Goal: Task Accomplishment & Management: Use online tool/utility

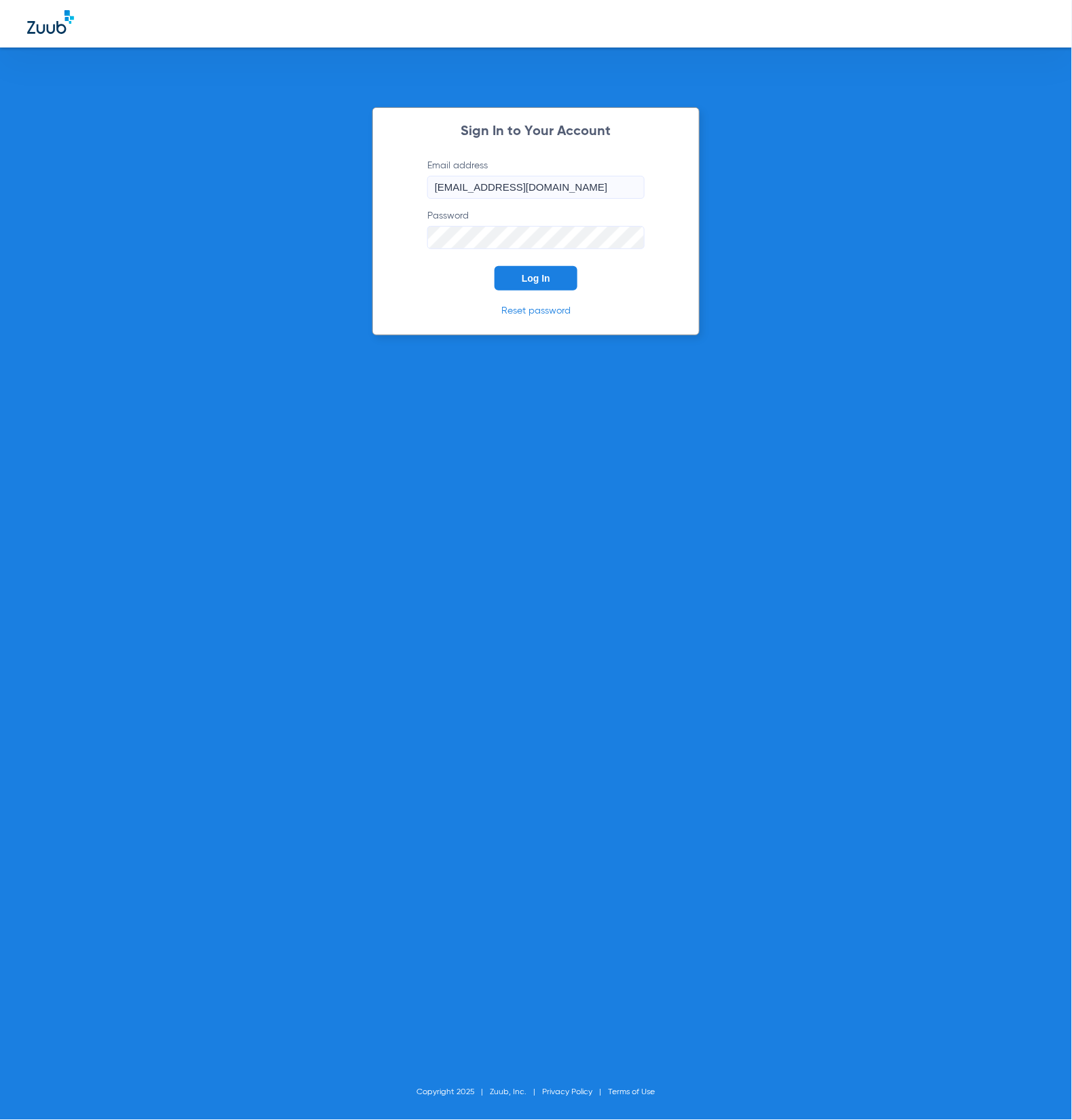
click at [547, 284] on button "Log In" at bounding box center [536, 278] width 83 height 25
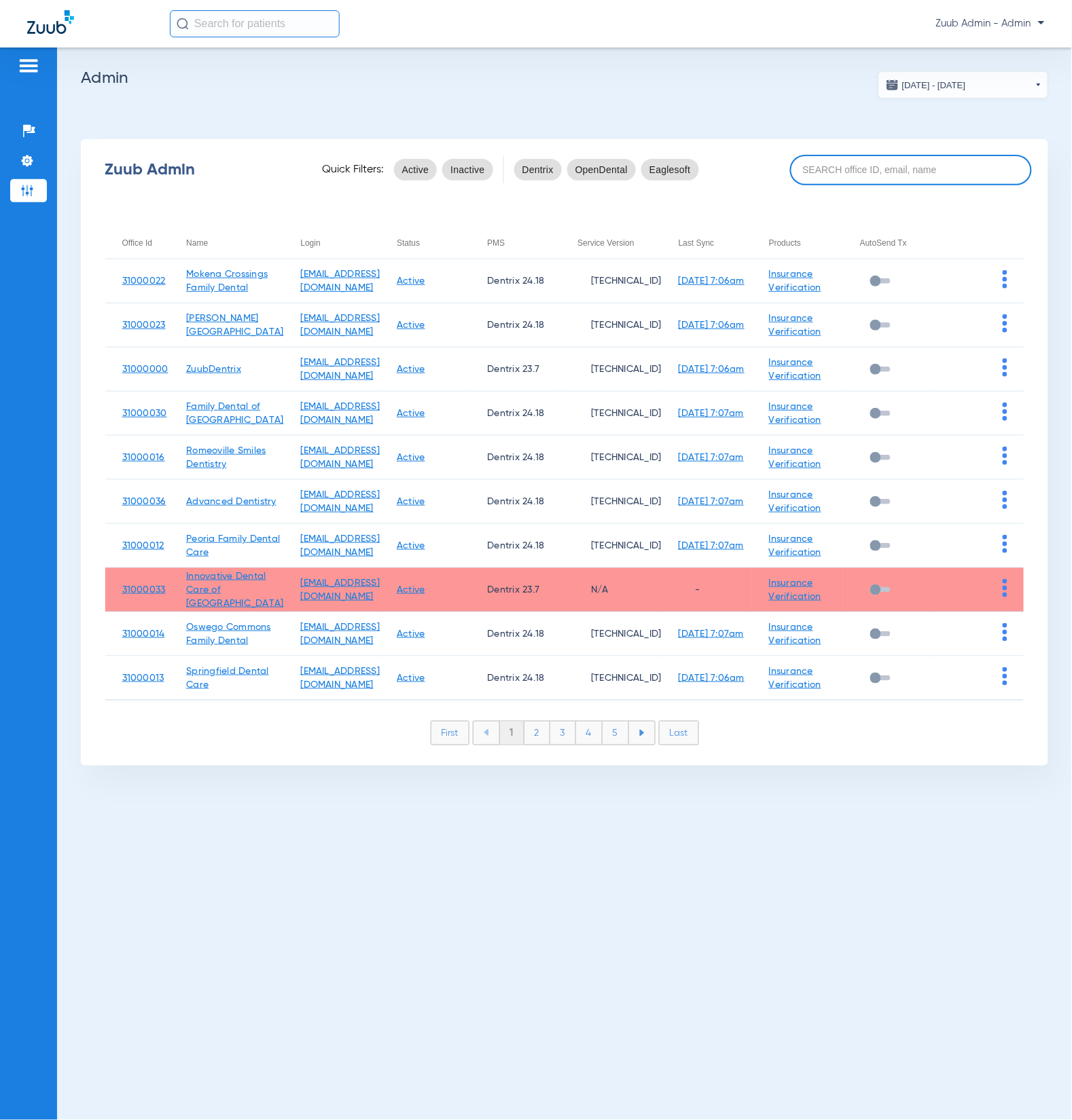
click at [853, 176] on input at bounding box center [911, 170] width 242 height 30
type input "3"
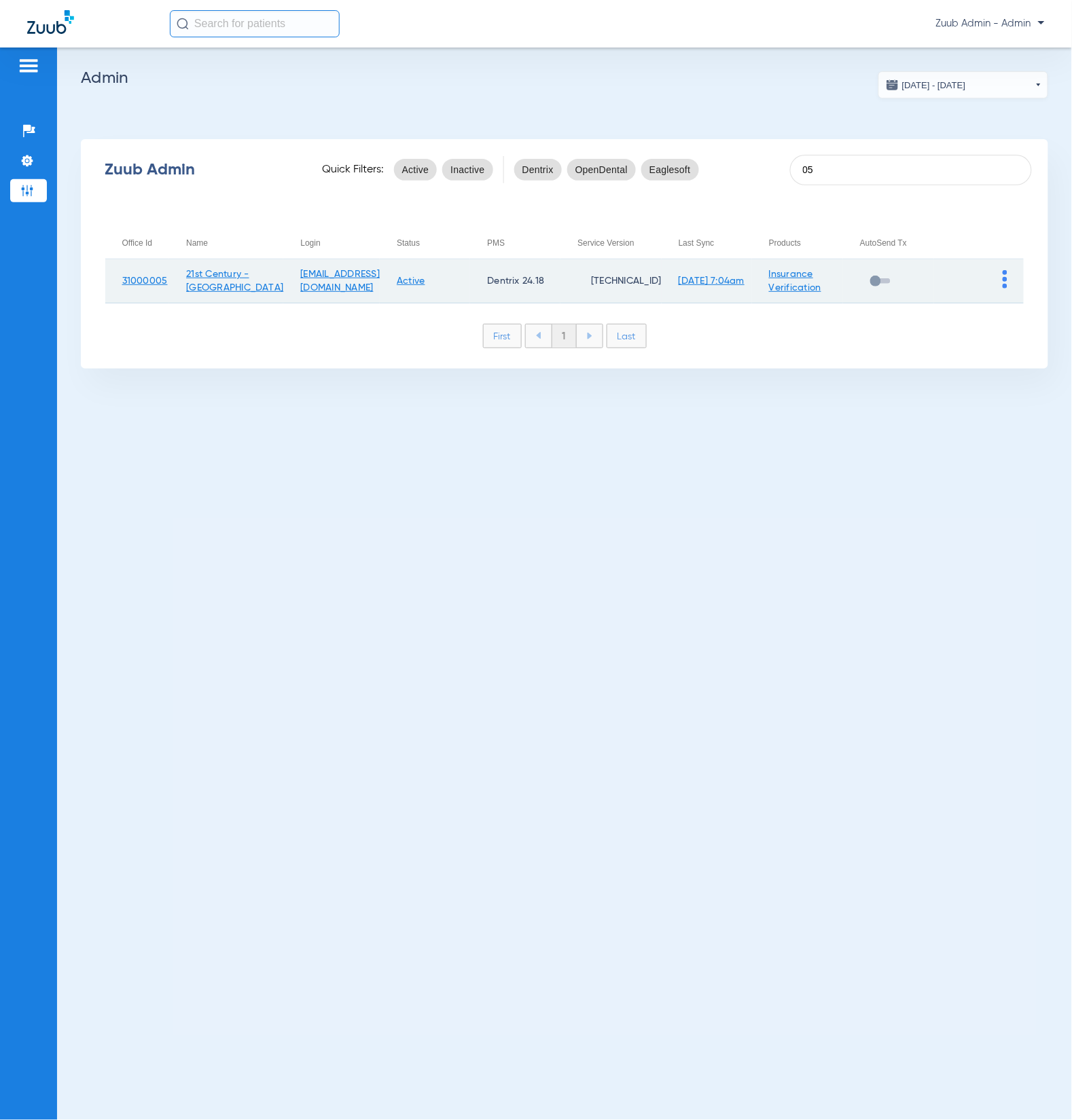
type input "05"
click at [1007, 281] on img at bounding box center [1005, 279] width 5 height 18
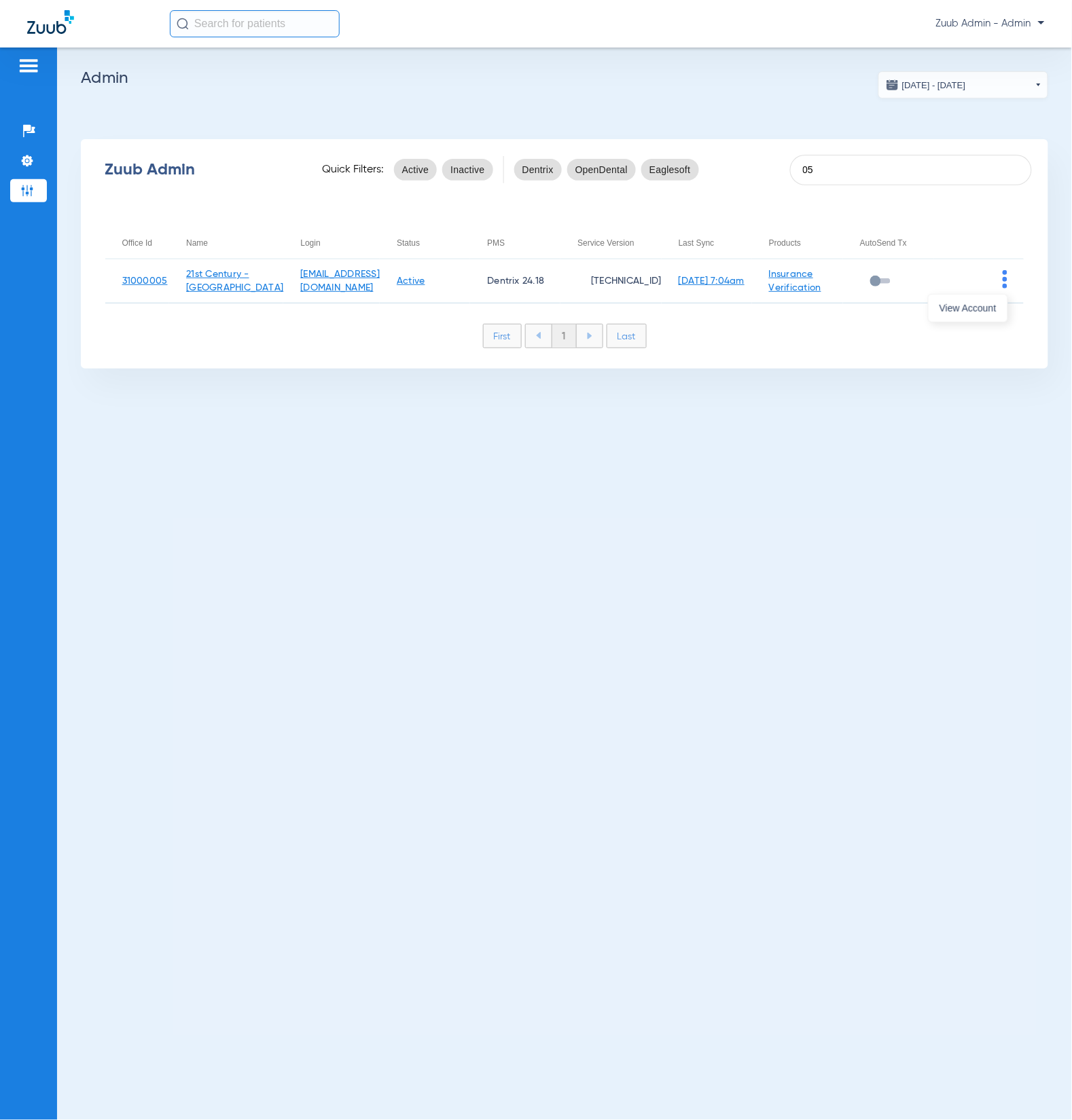
click at [981, 313] on span "View Account" at bounding box center [968, 308] width 57 height 10
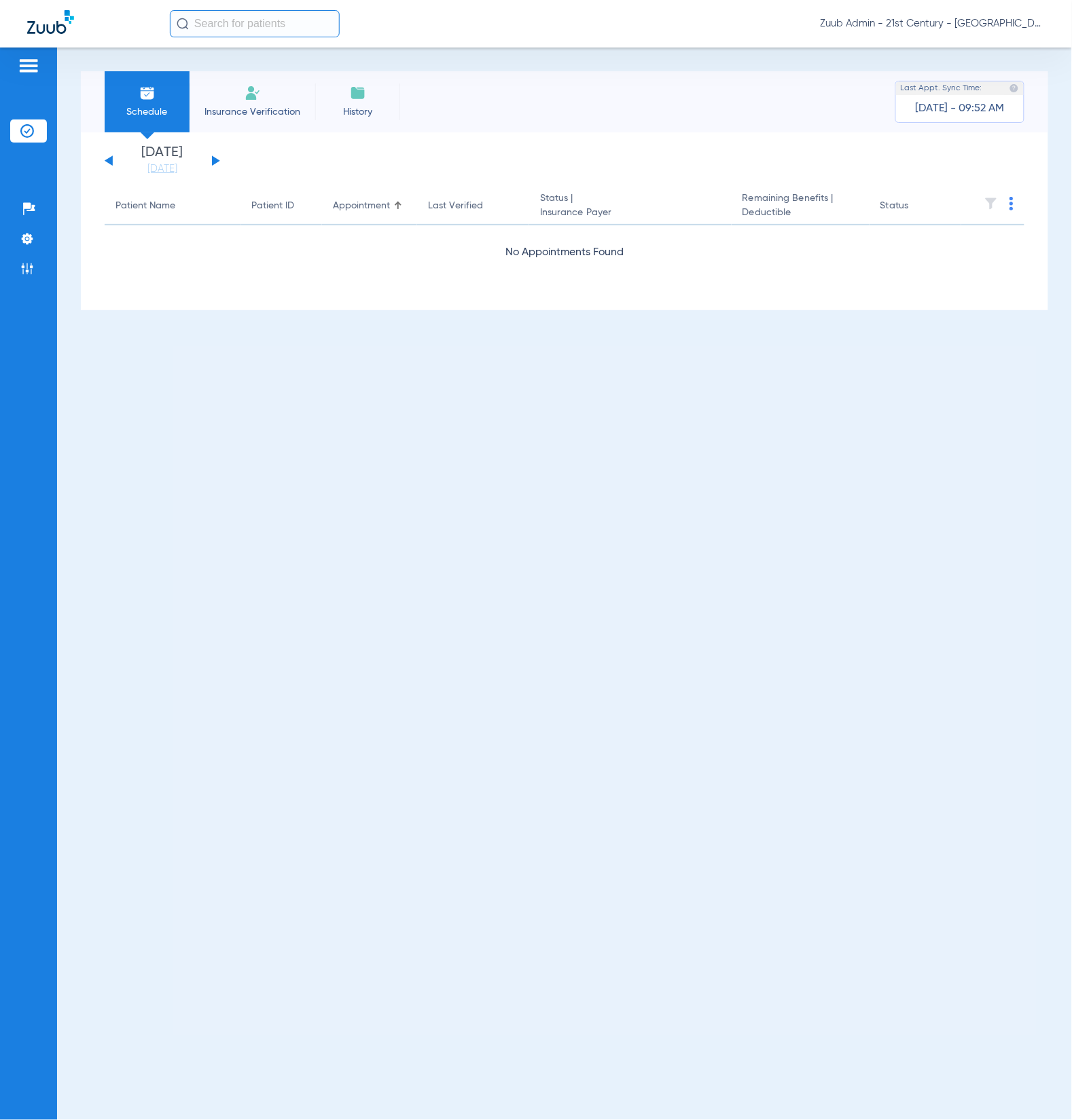
click at [268, 23] on input "text" at bounding box center [255, 24] width 170 height 27
paste input "14217"
type input "14217"
click at [287, 64] on td "14217" at bounding box center [296, 72] width 31 height 19
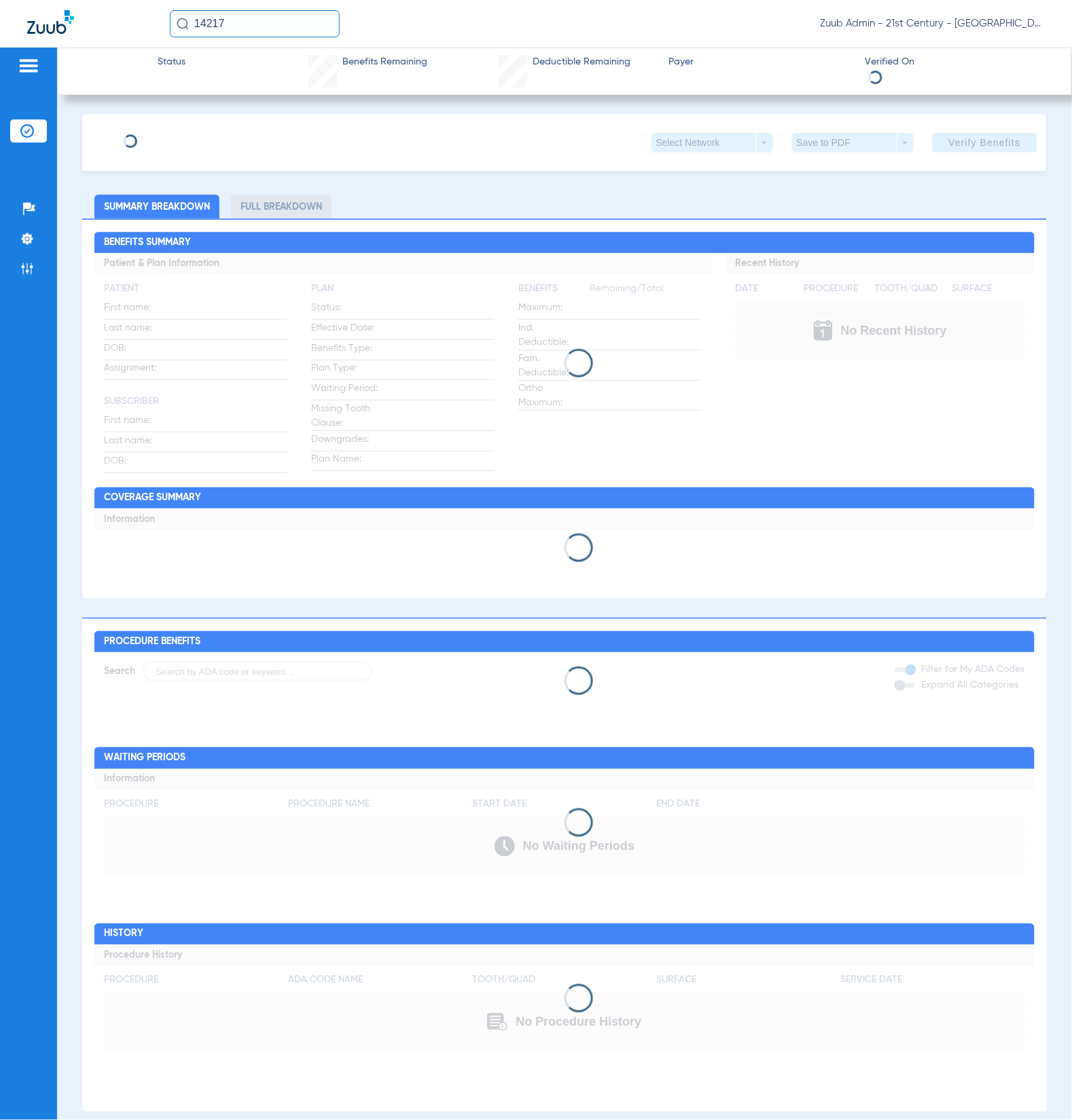
type input "[PERSON_NAME]"
type input "[DATE]"
type input "W252083905"
type input "28564601000001"
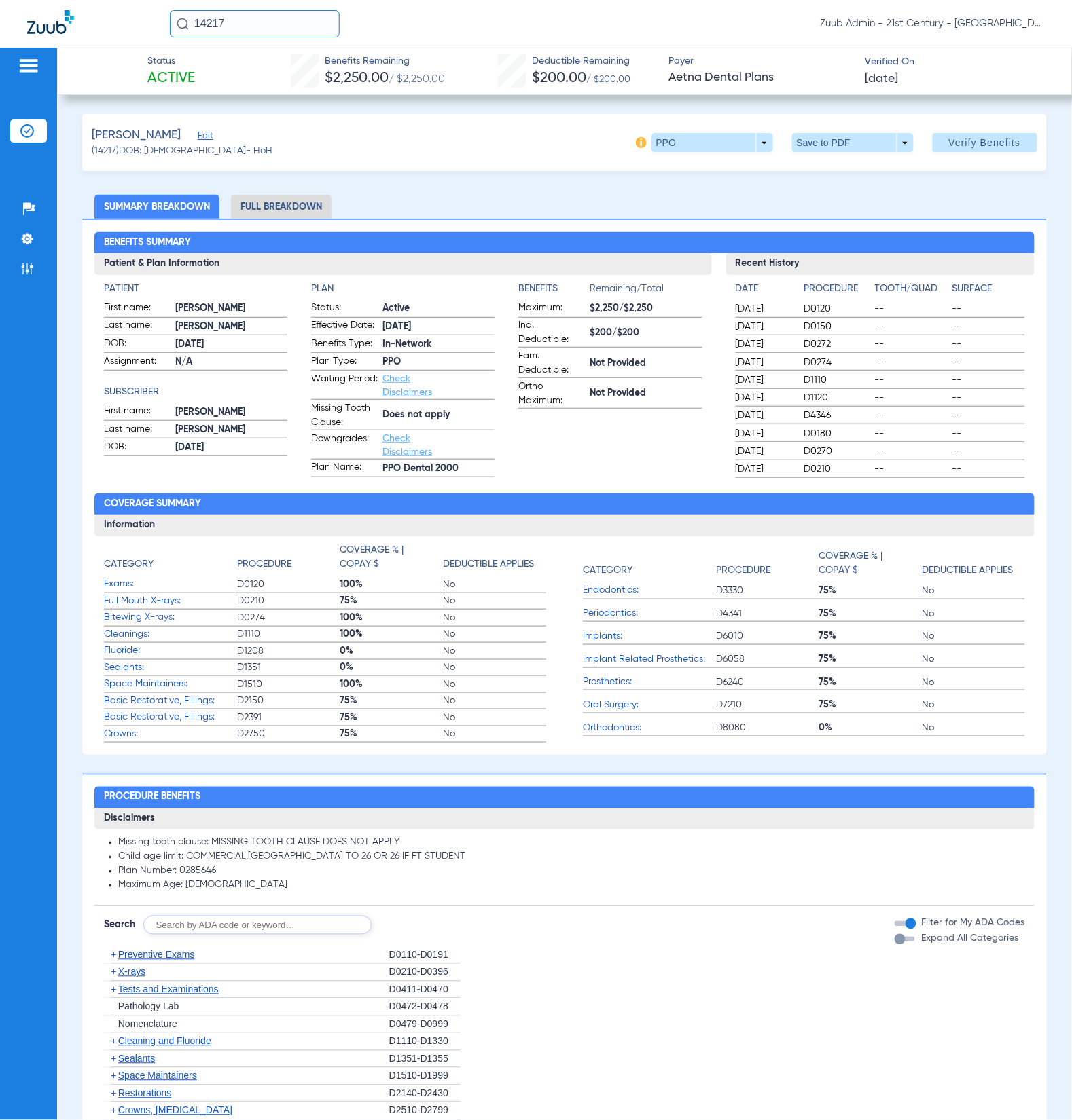
click at [203, 138] on span "Edit" at bounding box center [204, 138] width 12 height 13
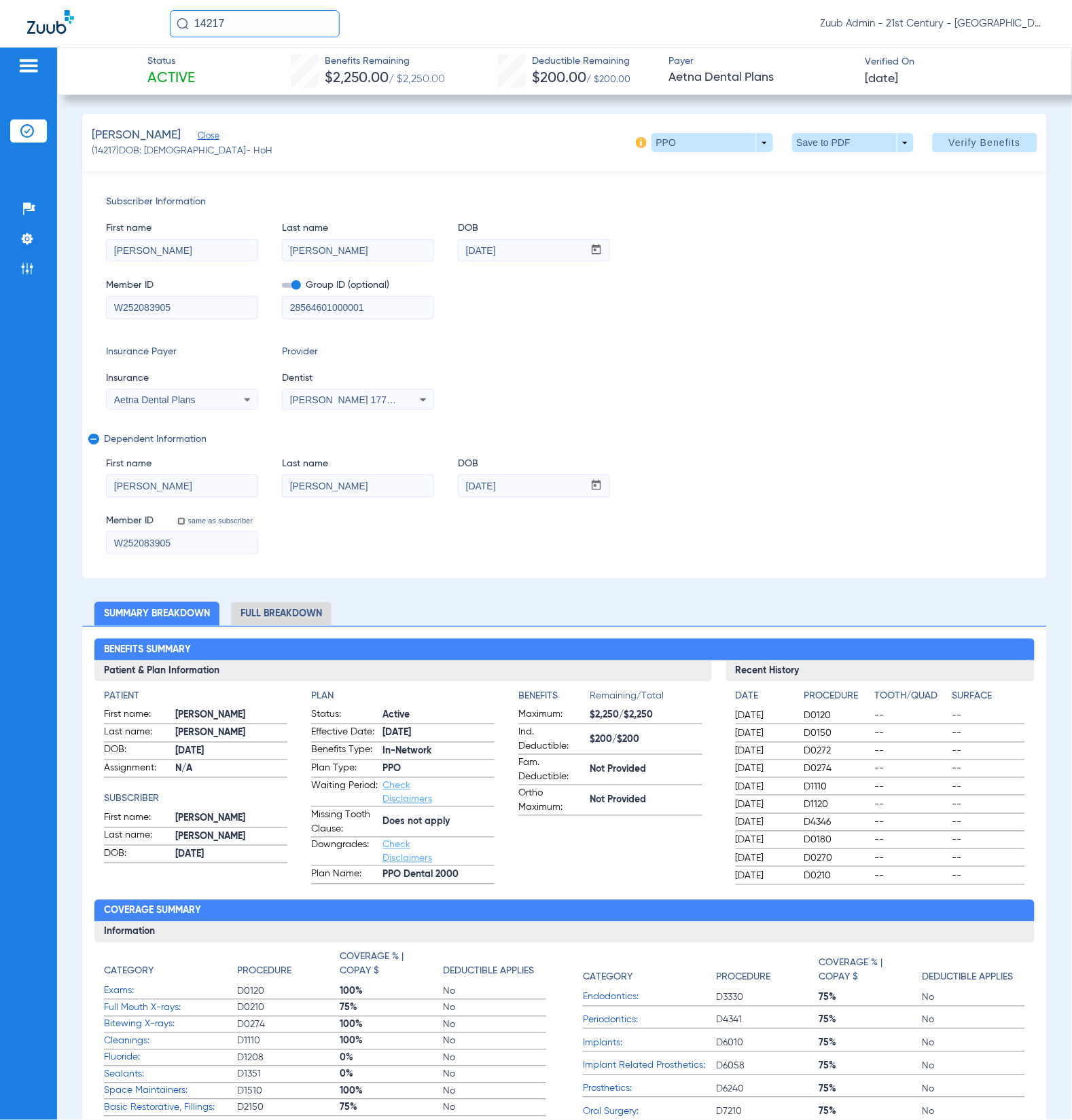
click at [234, 17] on input "14217" at bounding box center [255, 24] width 170 height 27
paste input "5810"
type input "15810"
click at [280, 77] on td "15810" at bounding box center [296, 72] width 32 height 19
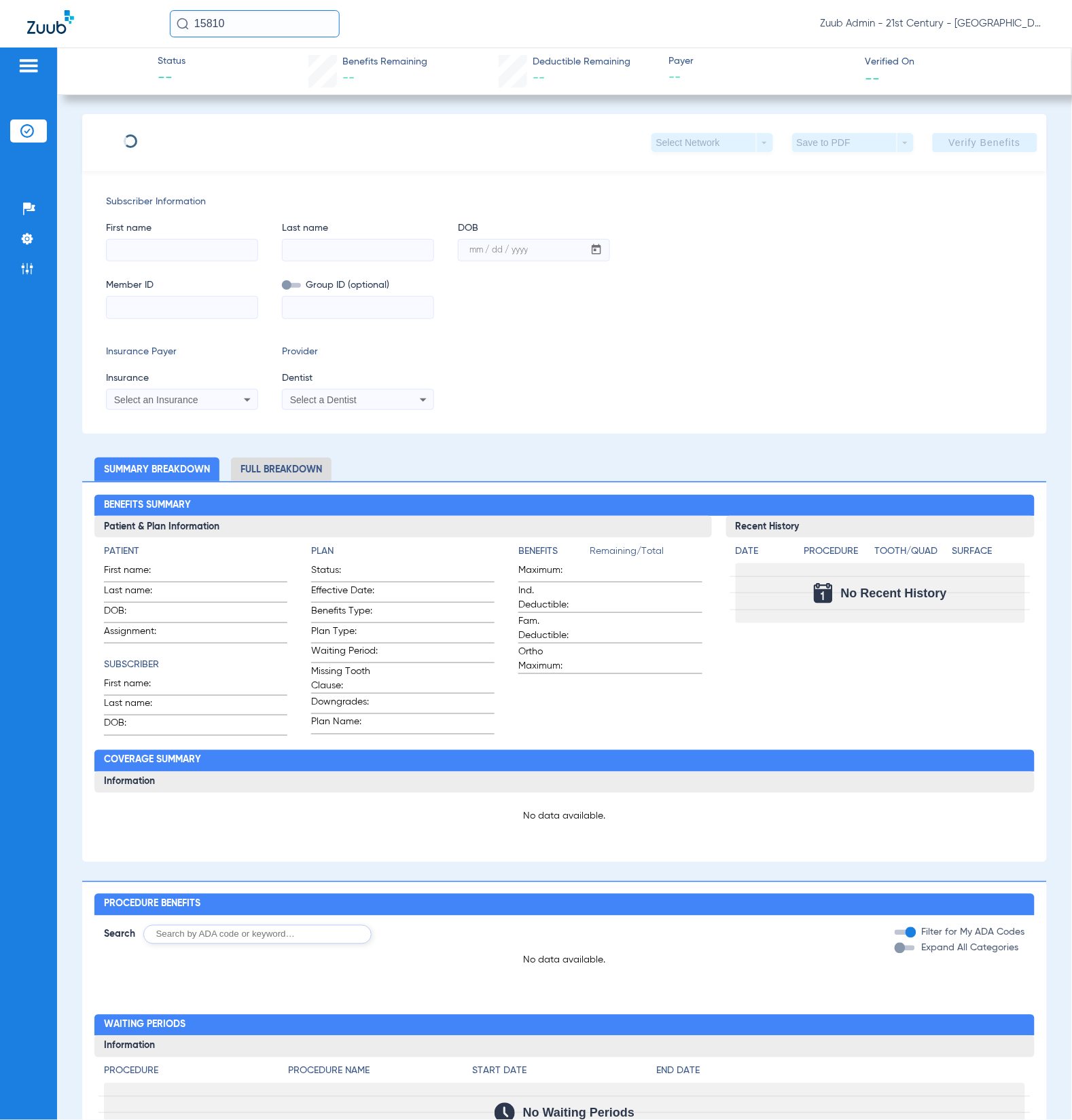
type input "[PERSON_NAME]"
type input "[DATE]"
type input "346543795"
type input "146002"
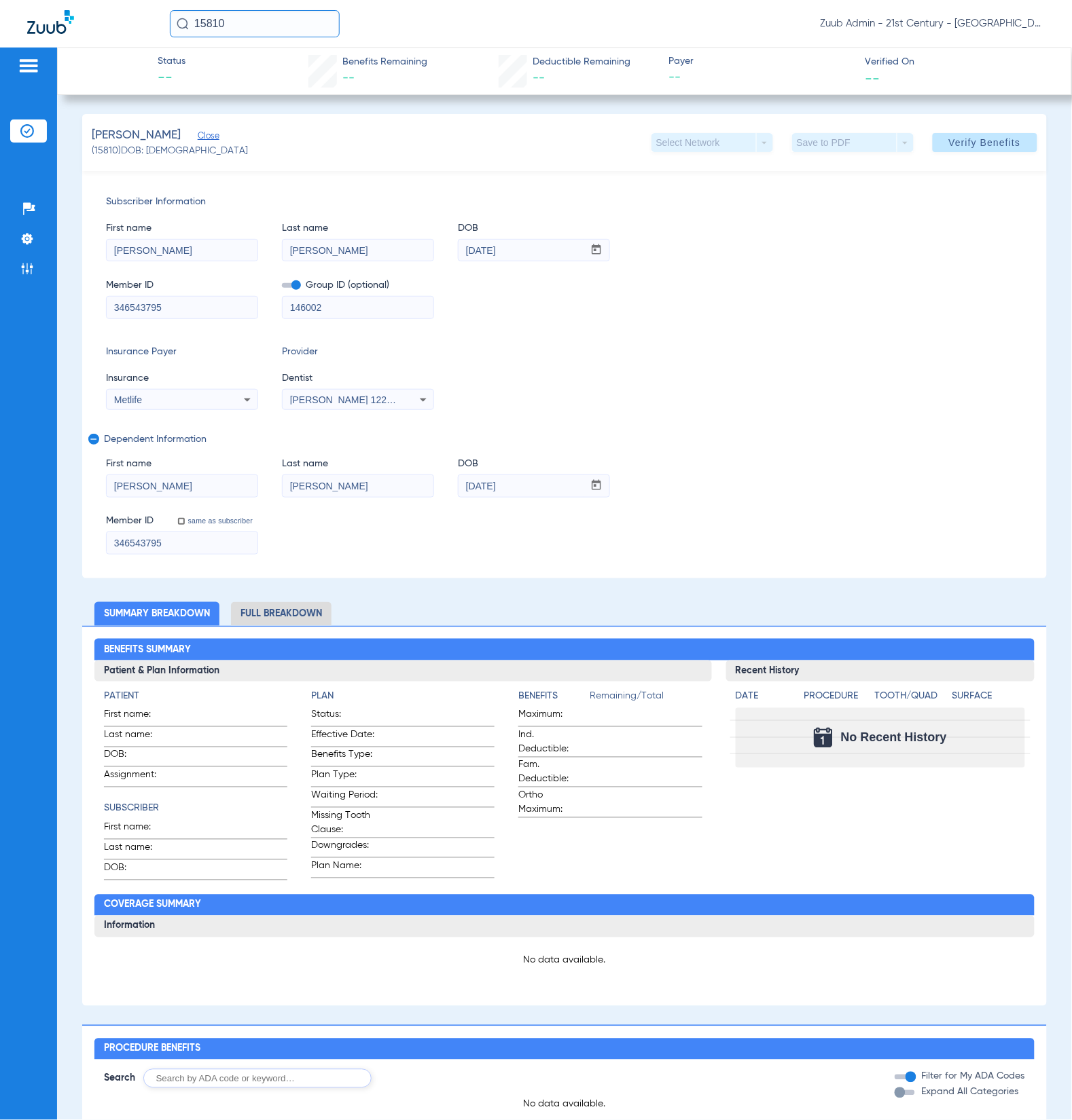
click at [246, 33] on input "15810" at bounding box center [255, 24] width 170 height 27
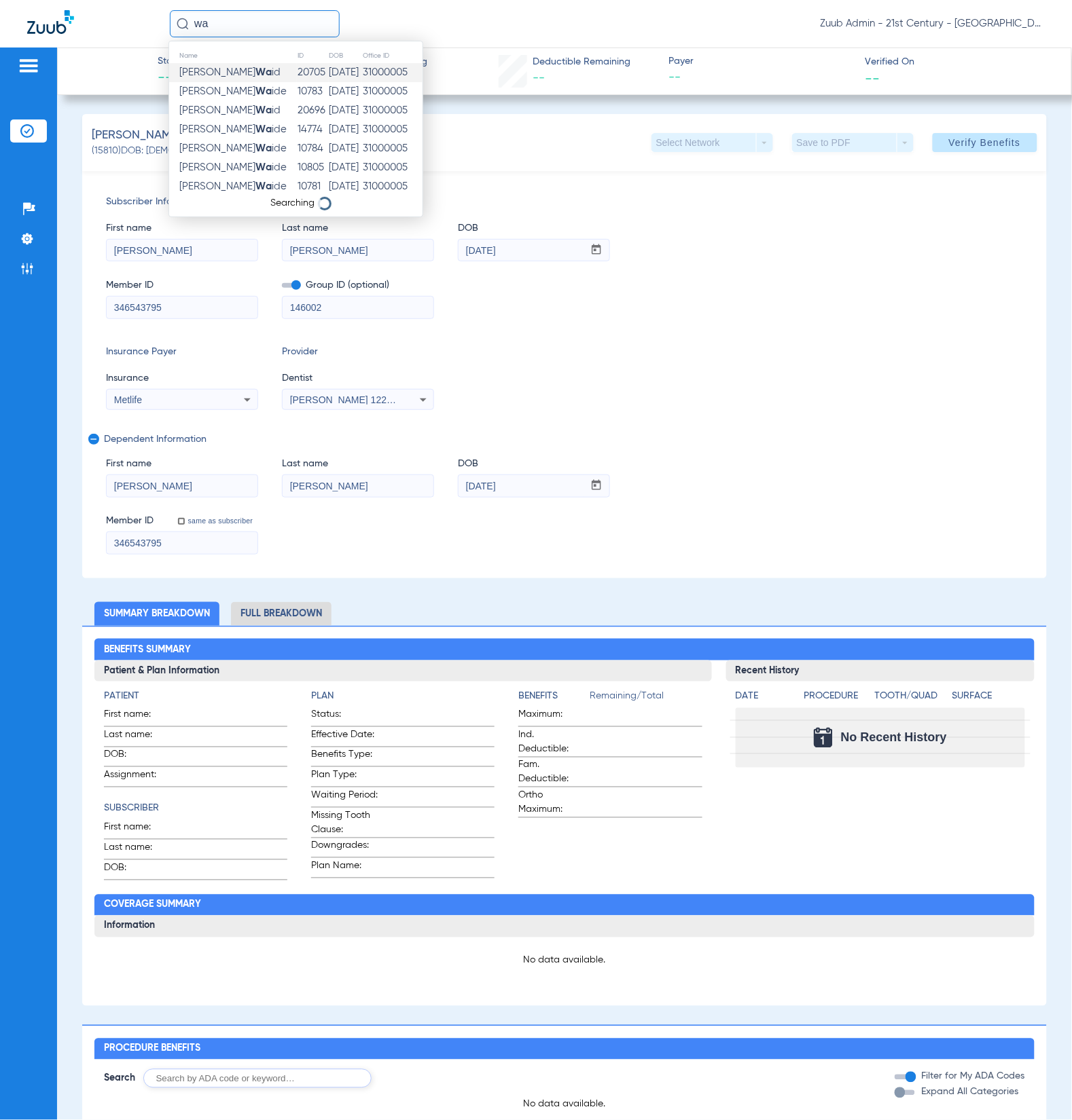
type input "w"
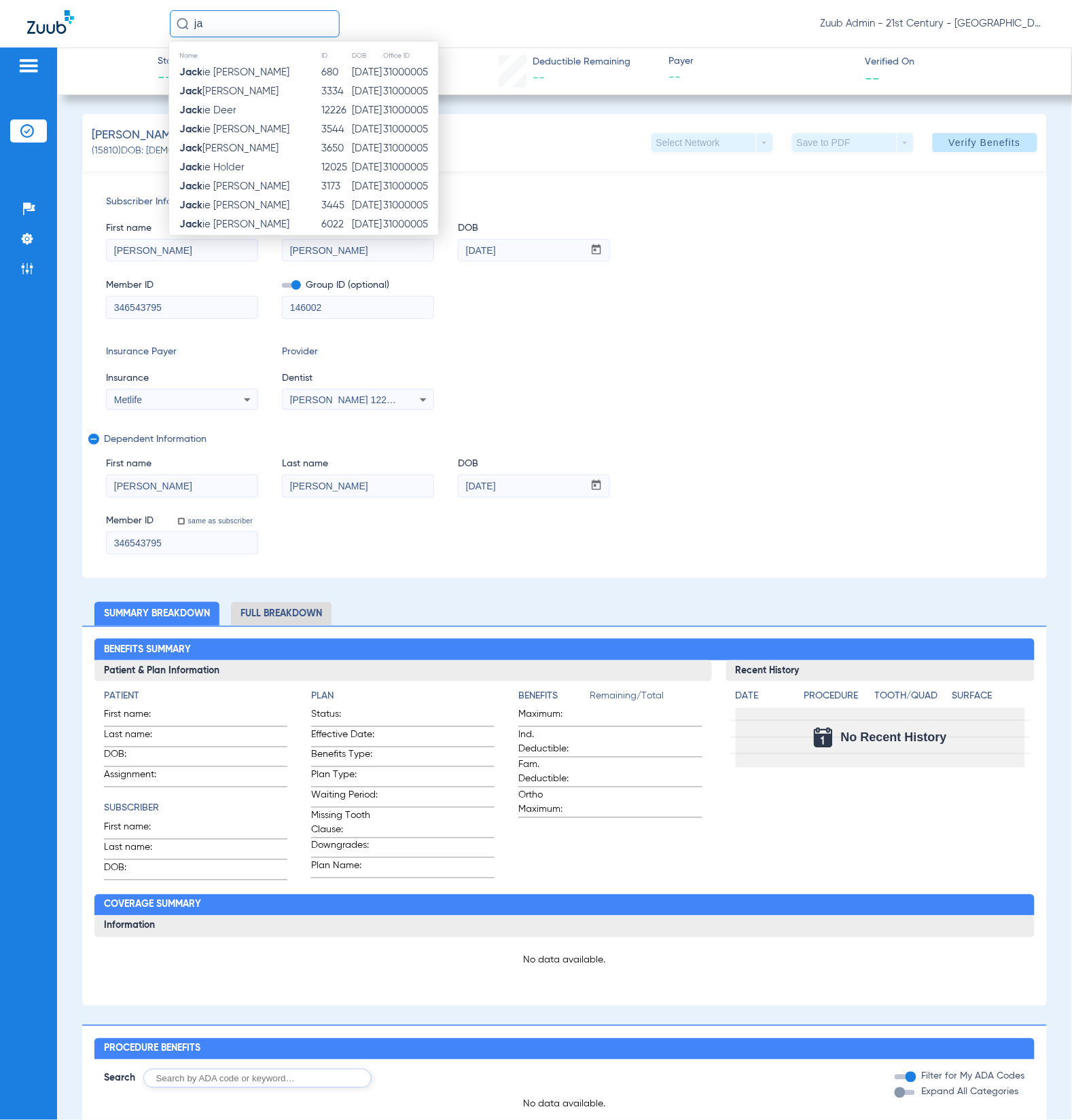
type input "j"
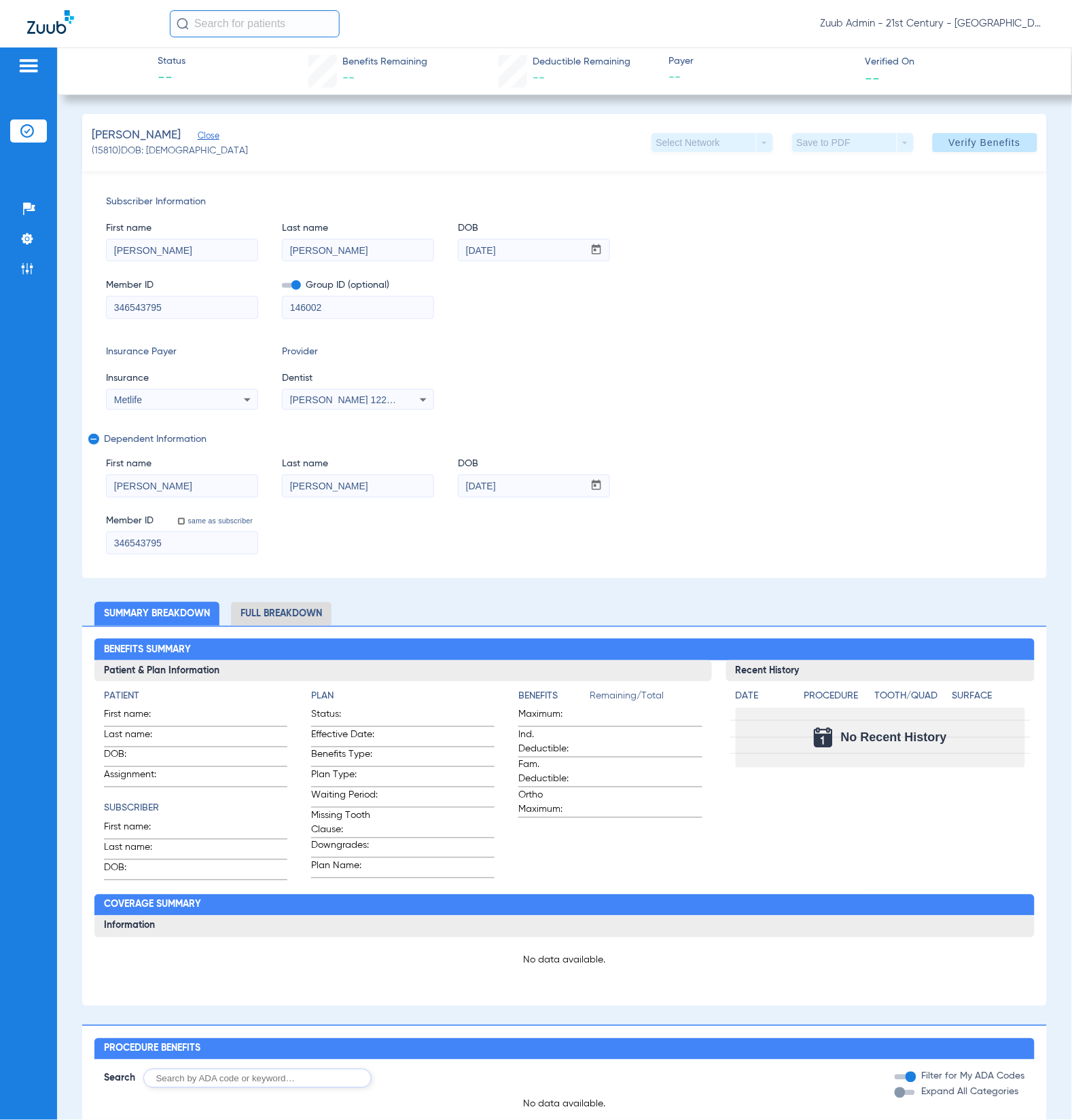
click at [234, 18] on input "text" at bounding box center [255, 24] width 170 height 27
paste input "5188"
type input "5188"
click at [267, 76] on td "[PERSON_NAME]" at bounding box center [226, 72] width 113 height 19
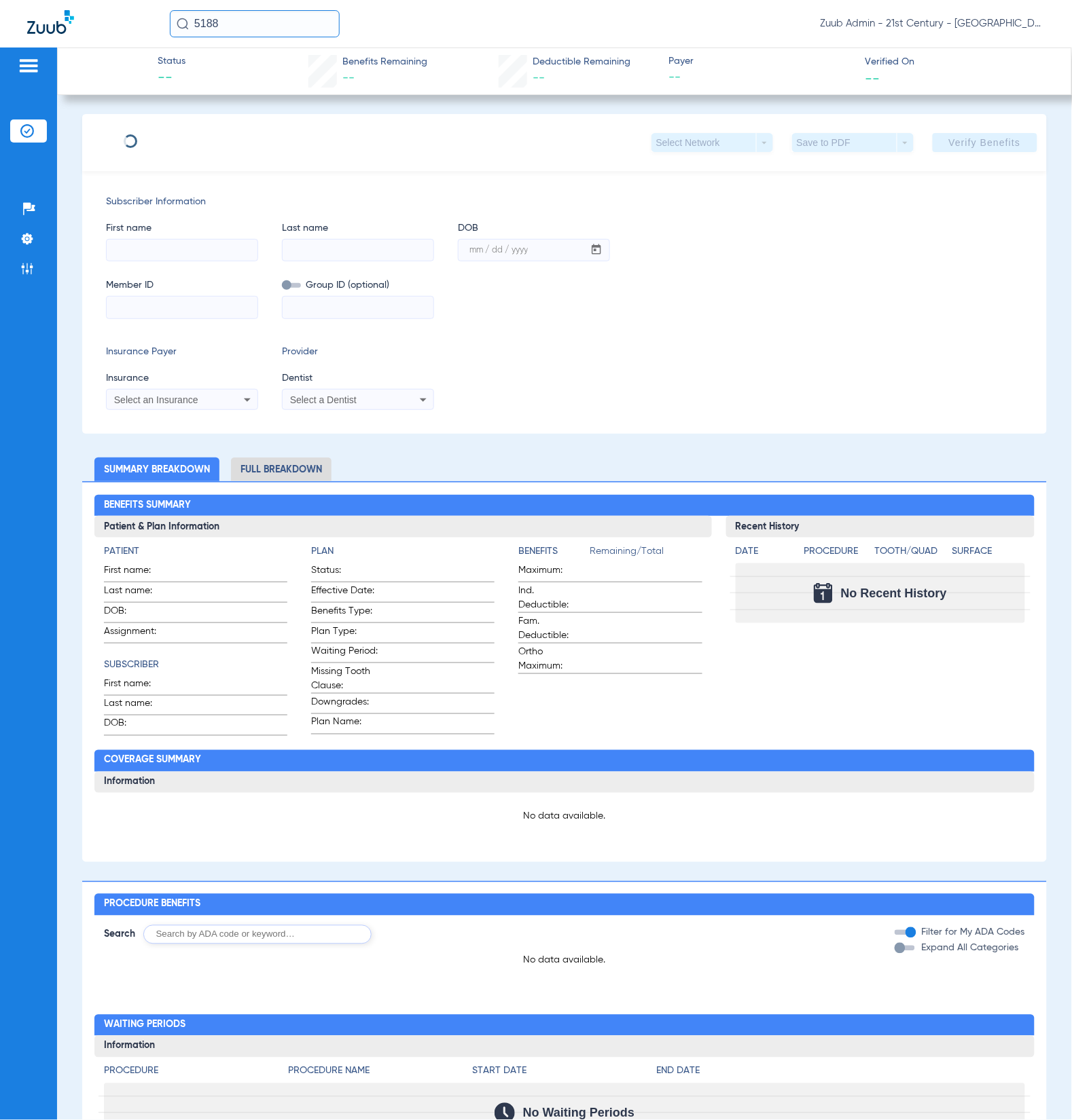
type input "[PERSON_NAME]"
type input "[DATE]"
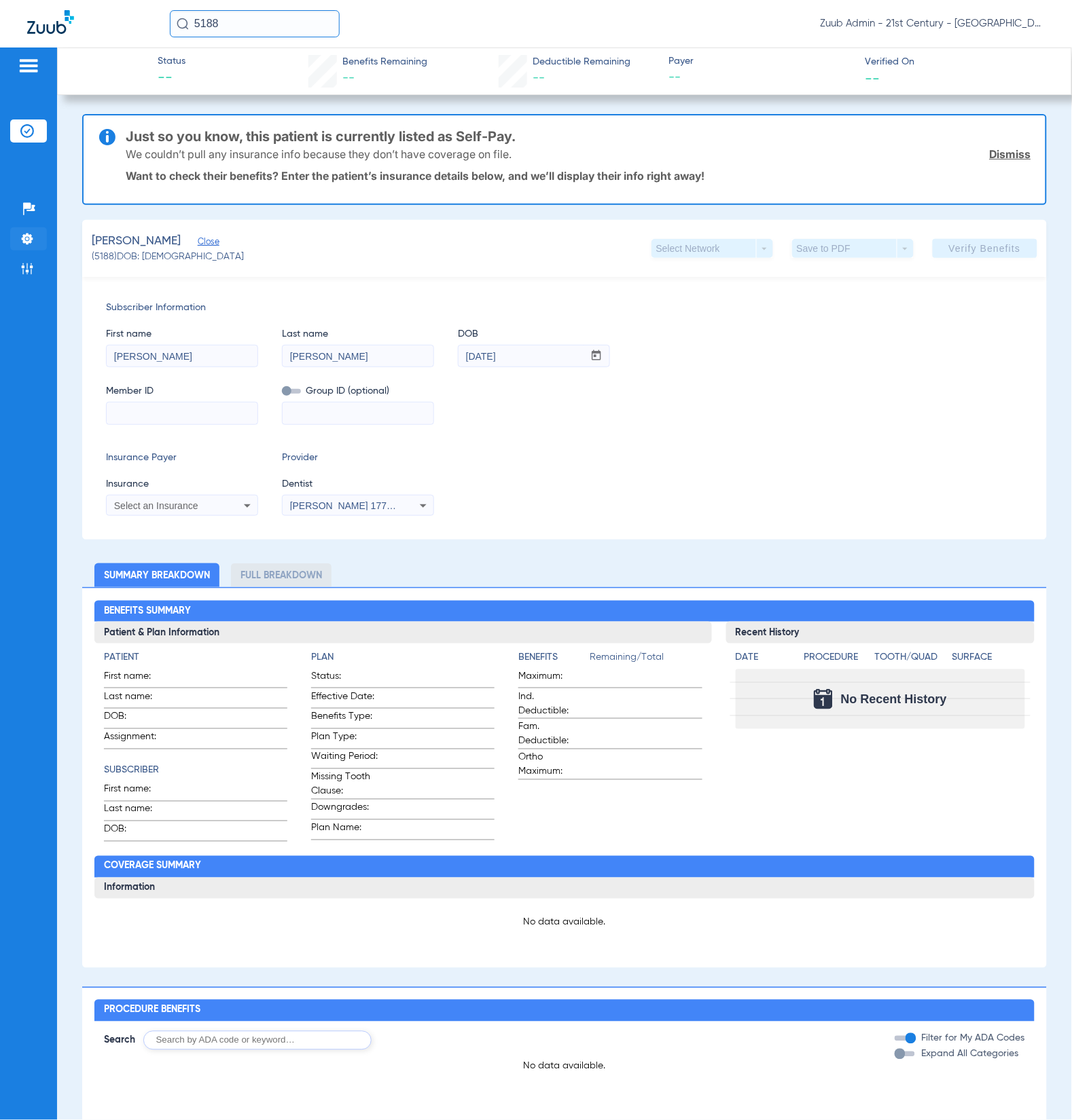
click at [35, 243] on li "Settings" at bounding box center [29, 238] width 37 height 23
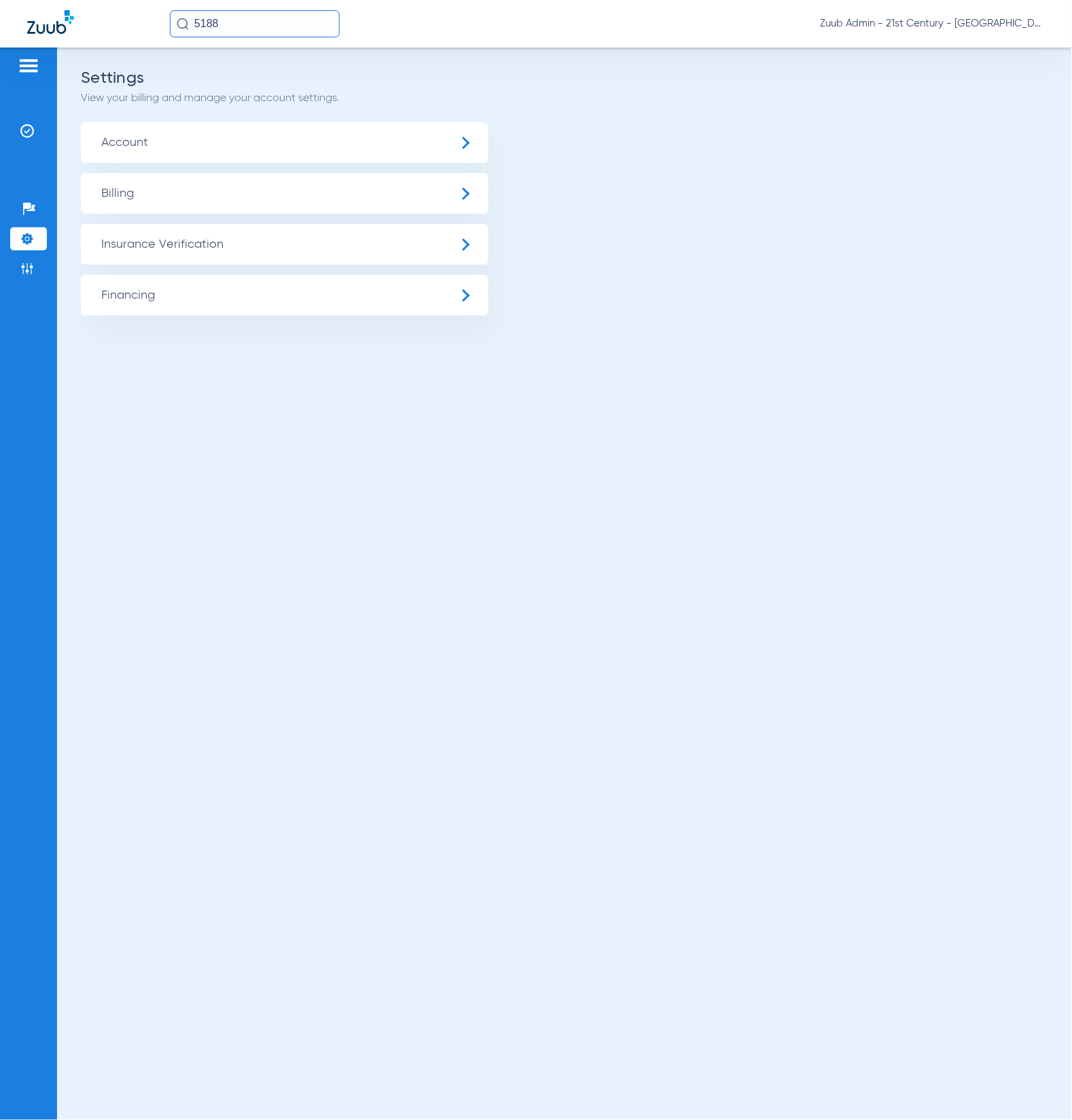
click at [293, 140] on span "Account" at bounding box center [285, 142] width 408 height 41
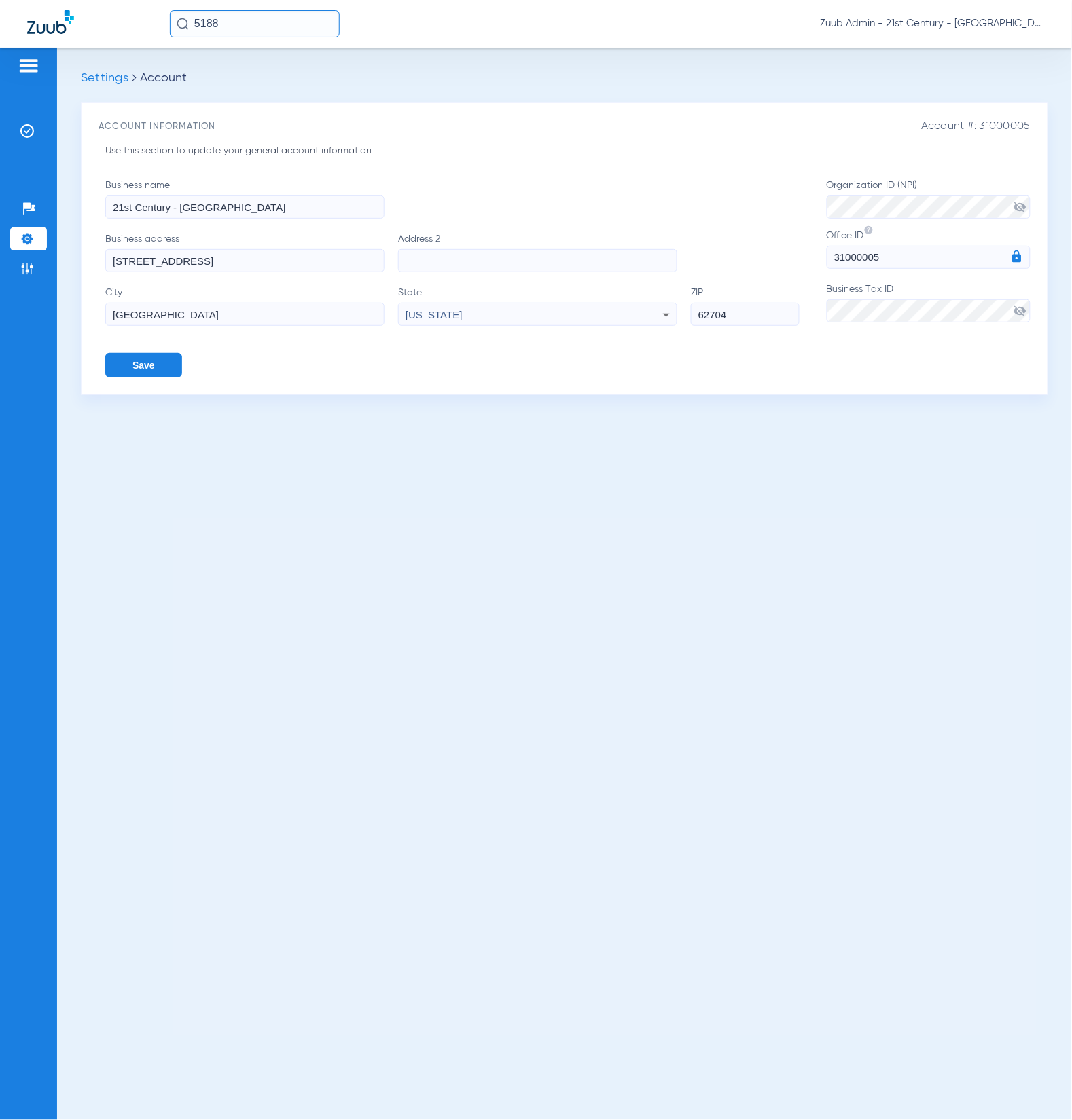
click at [254, 19] on input "5188" at bounding box center [255, 24] width 170 height 27
paste input "14217"
type input "14217"
click at [281, 73] on td "14217" at bounding box center [296, 72] width 31 height 19
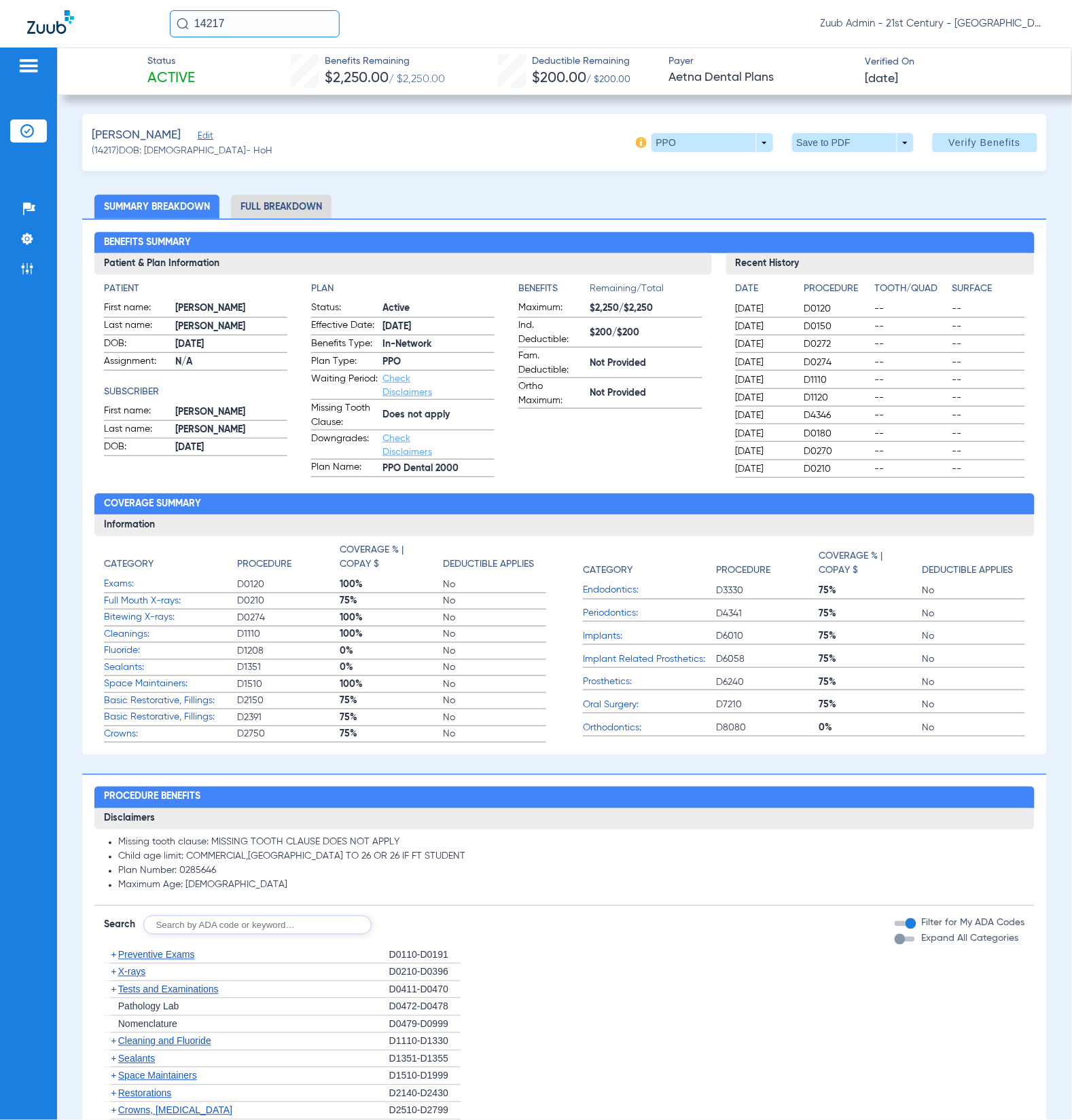
click at [285, 205] on li "Full Breakdown" at bounding box center [281, 207] width 100 height 24
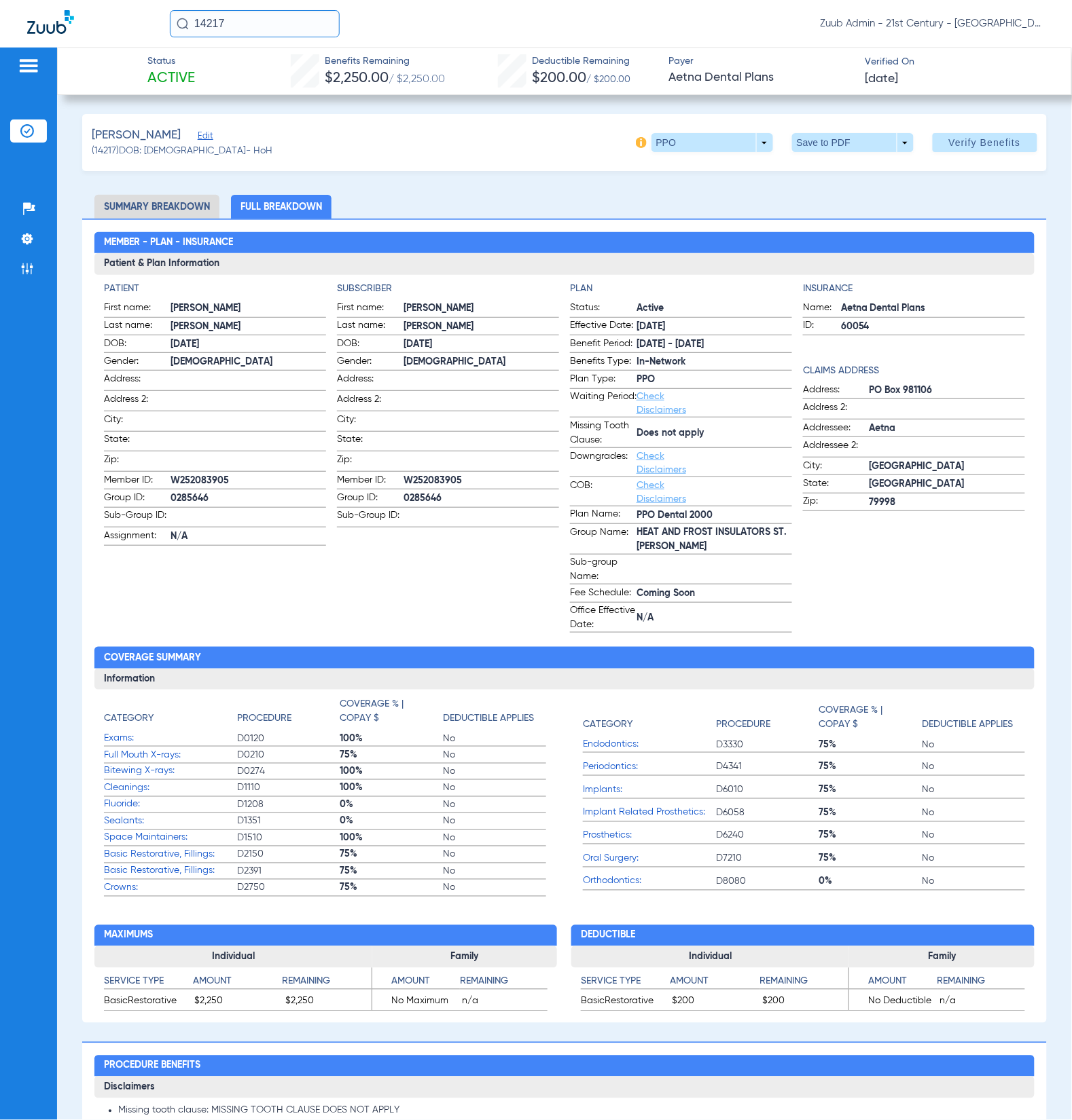
click at [200, 138] on span "Edit" at bounding box center [204, 138] width 12 height 13
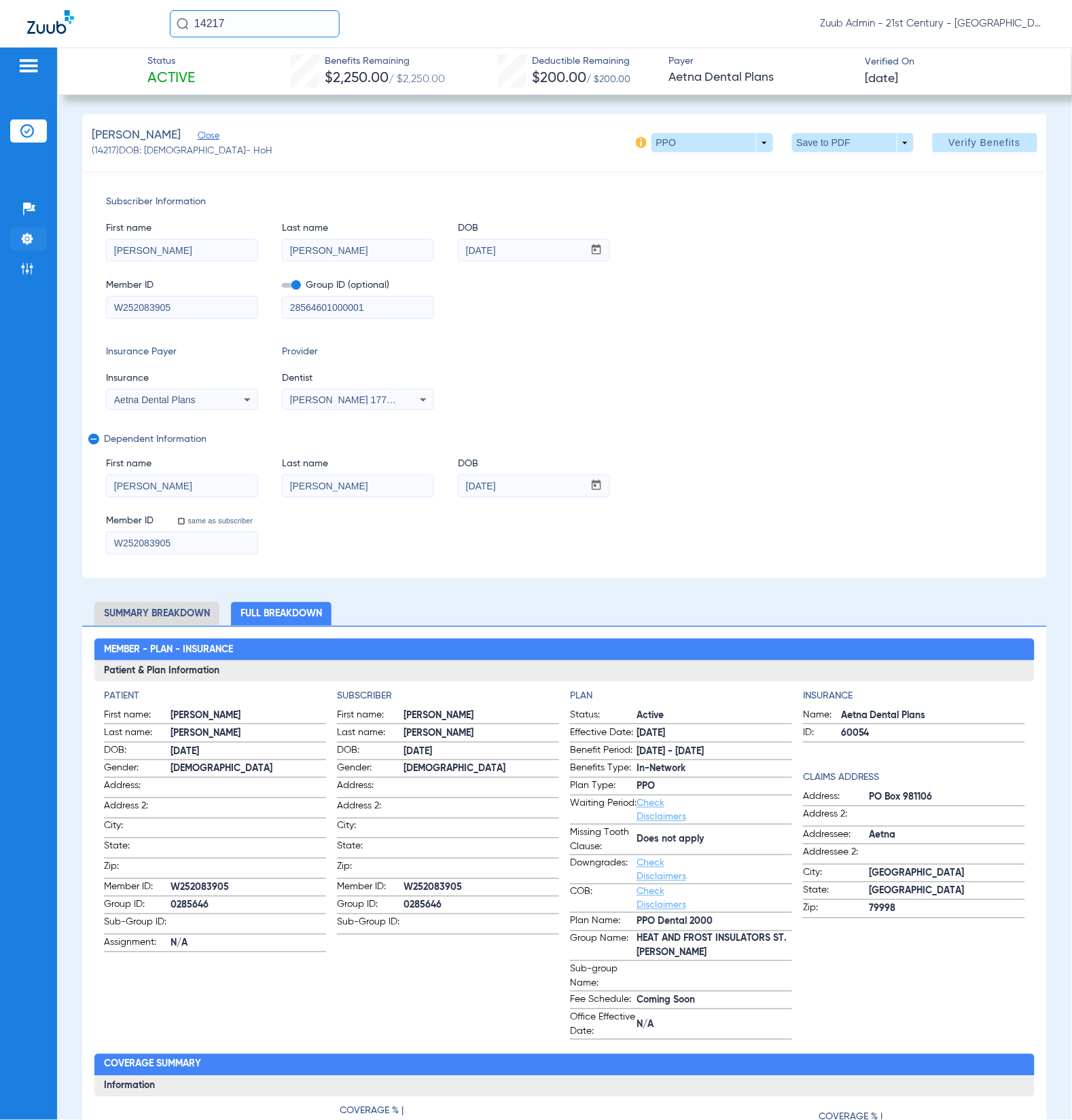
click at [34, 239] on li "Settings" at bounding box center [29, 238] width 37 height 23
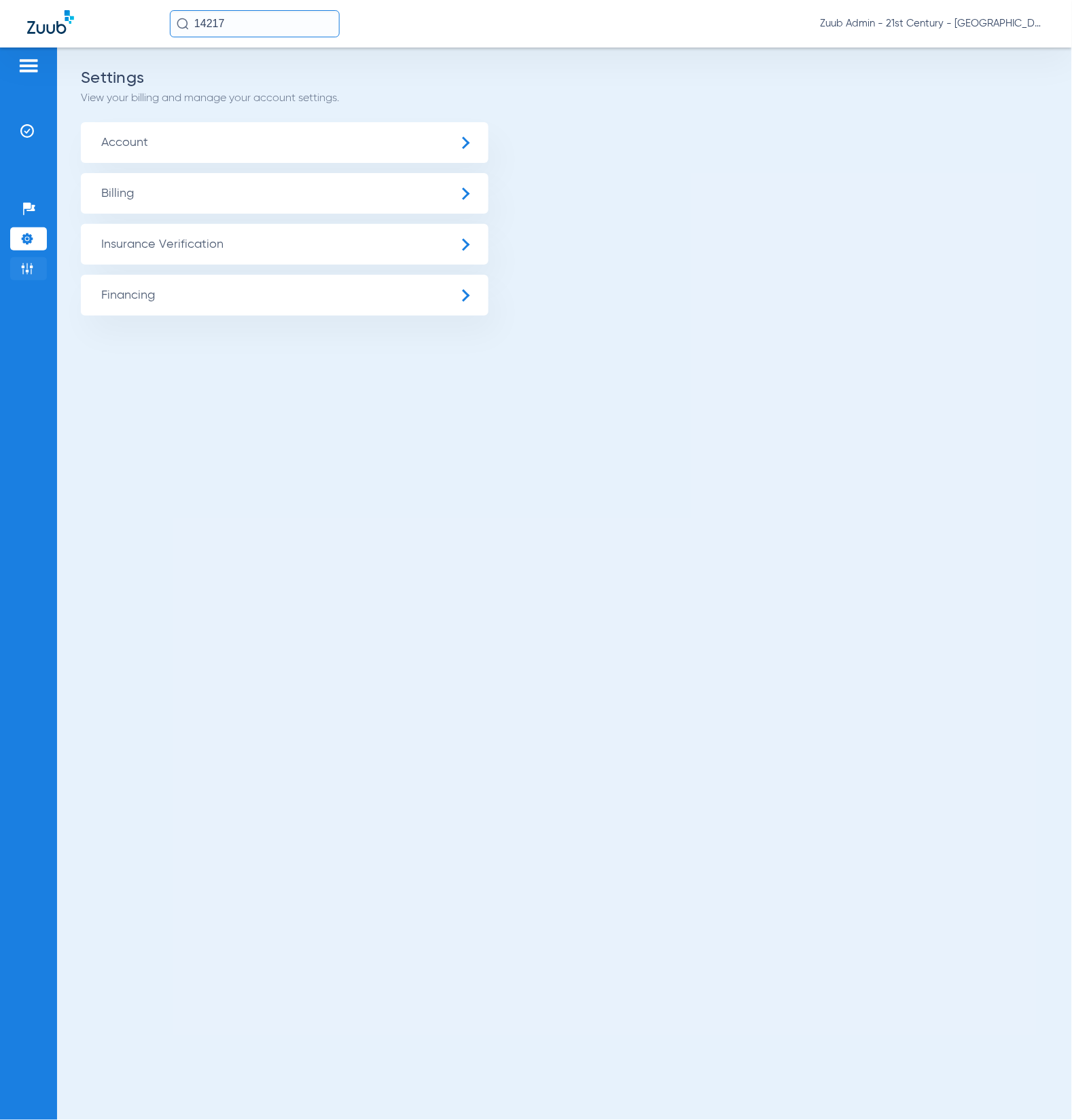
click at [24, 265] on img at bounding box center [27, 269] width 14 height 14
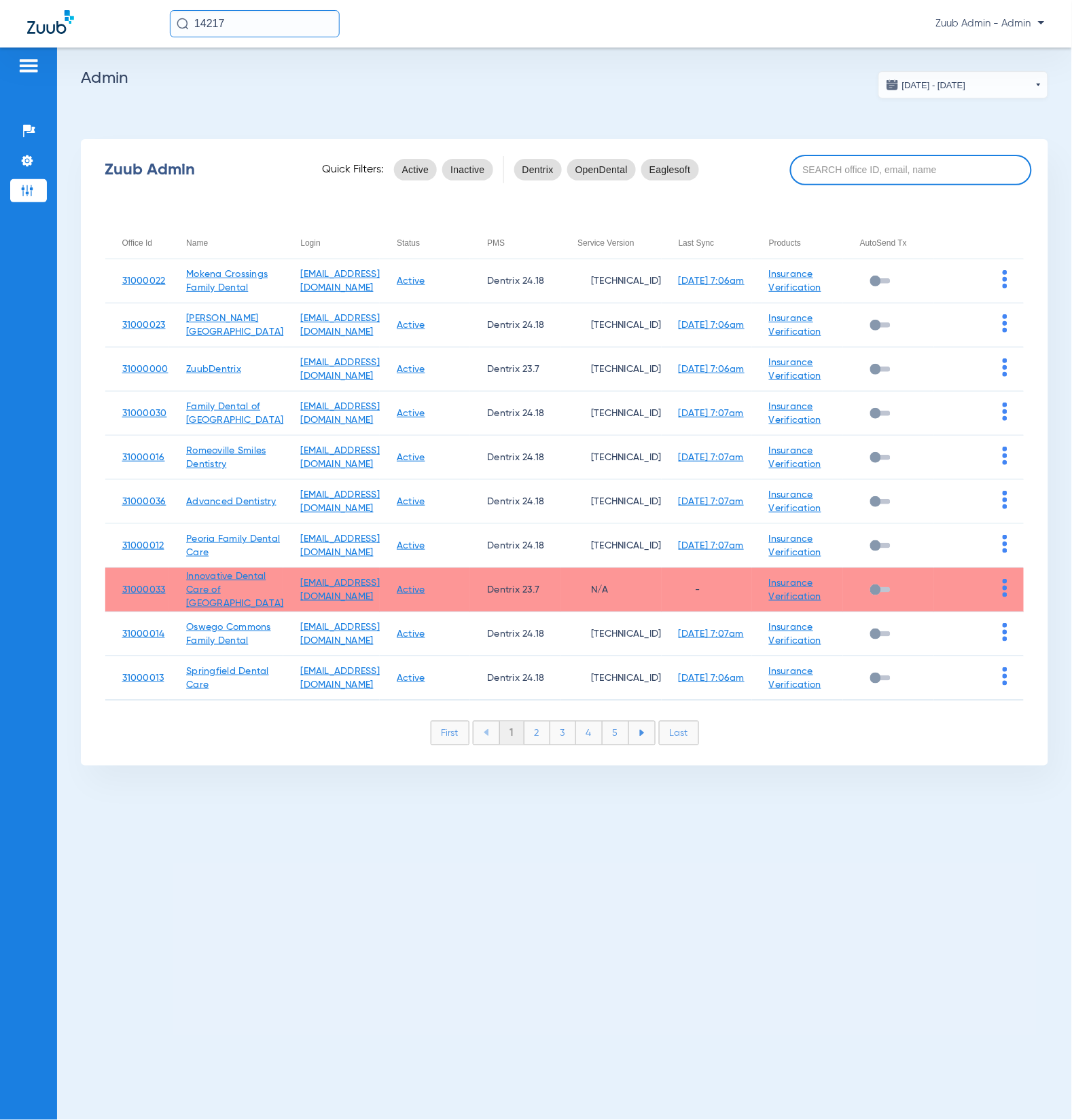
click at [823, 171] on input at bounding box center [911, 170] width 242 height 30
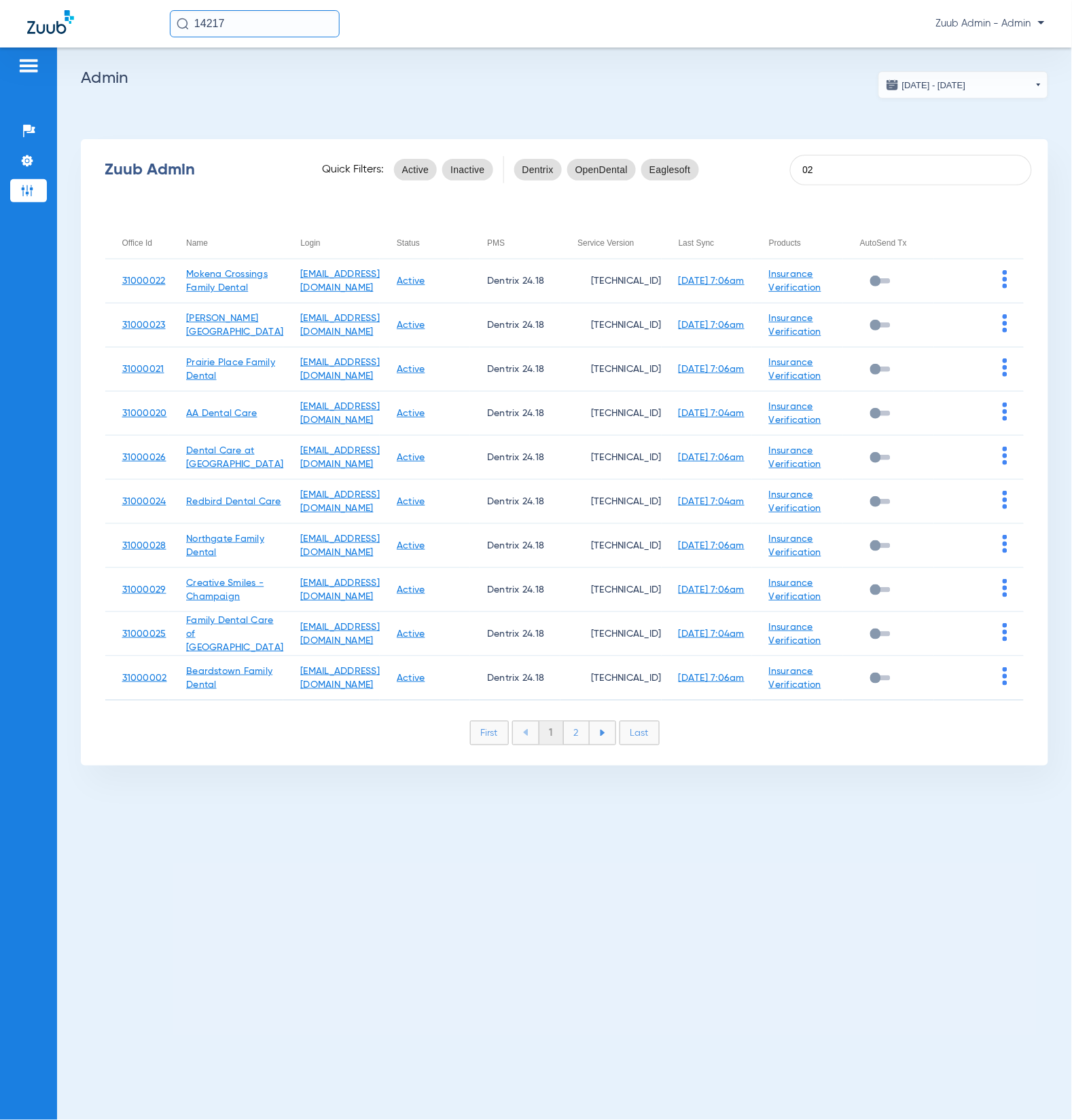
type input "02"
click at [579, 738] on li "2" at bounding box center [577, 733] width 25 height 23
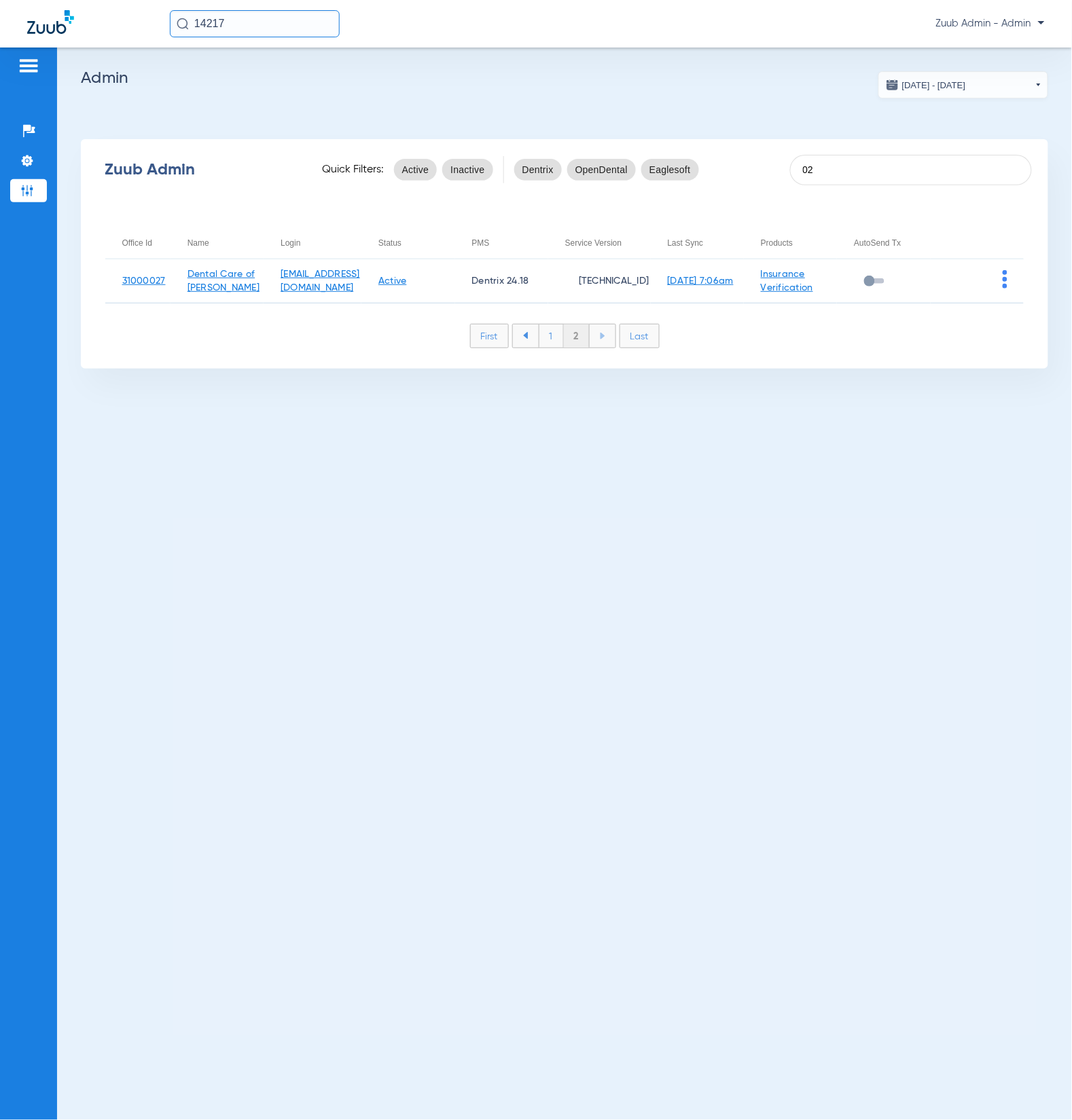
click at [549, 339] on li "1" at bounding box center [551, 335] width 25 height 23
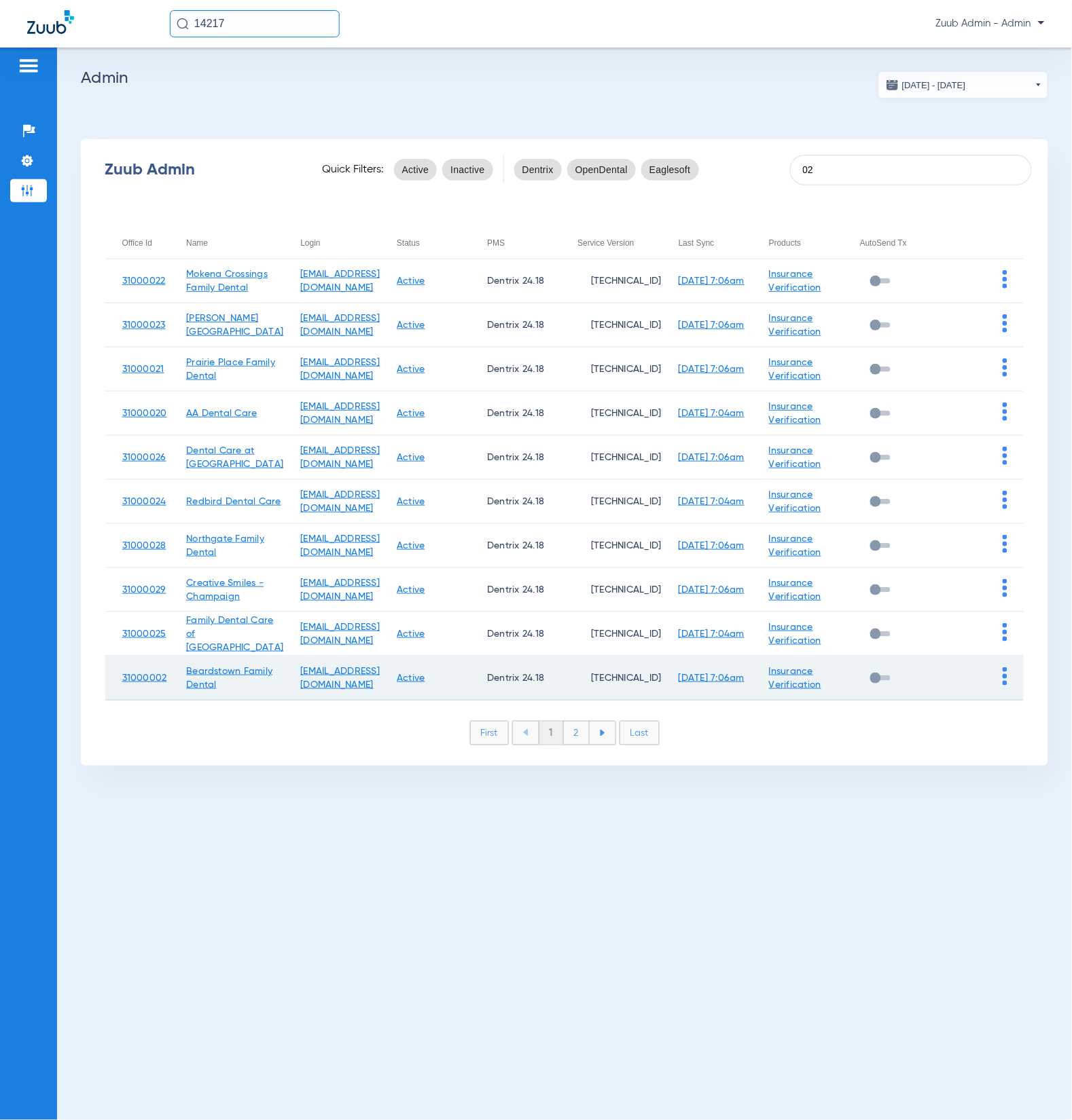
click at [165, 677] on link "31000002" at bounding box center [145, 678] width 45 height 10
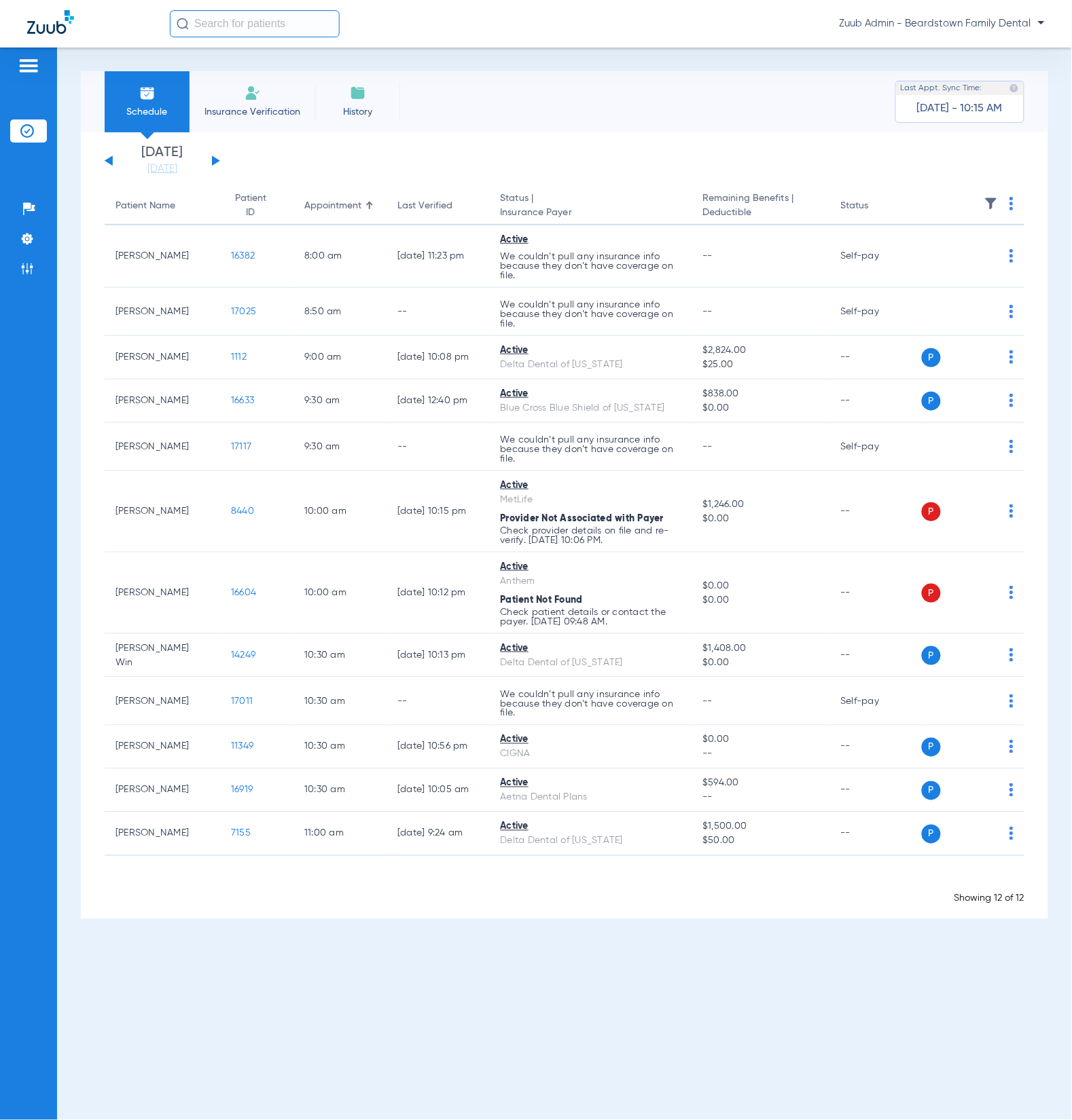
click at [251, 25] on input "text" at bounding box center [255, 24] width 170 height 27
paste input "5569"
click at [255, 73] on td "Kasey W Beard" at bounding box center [225, 72] width 112 height 19
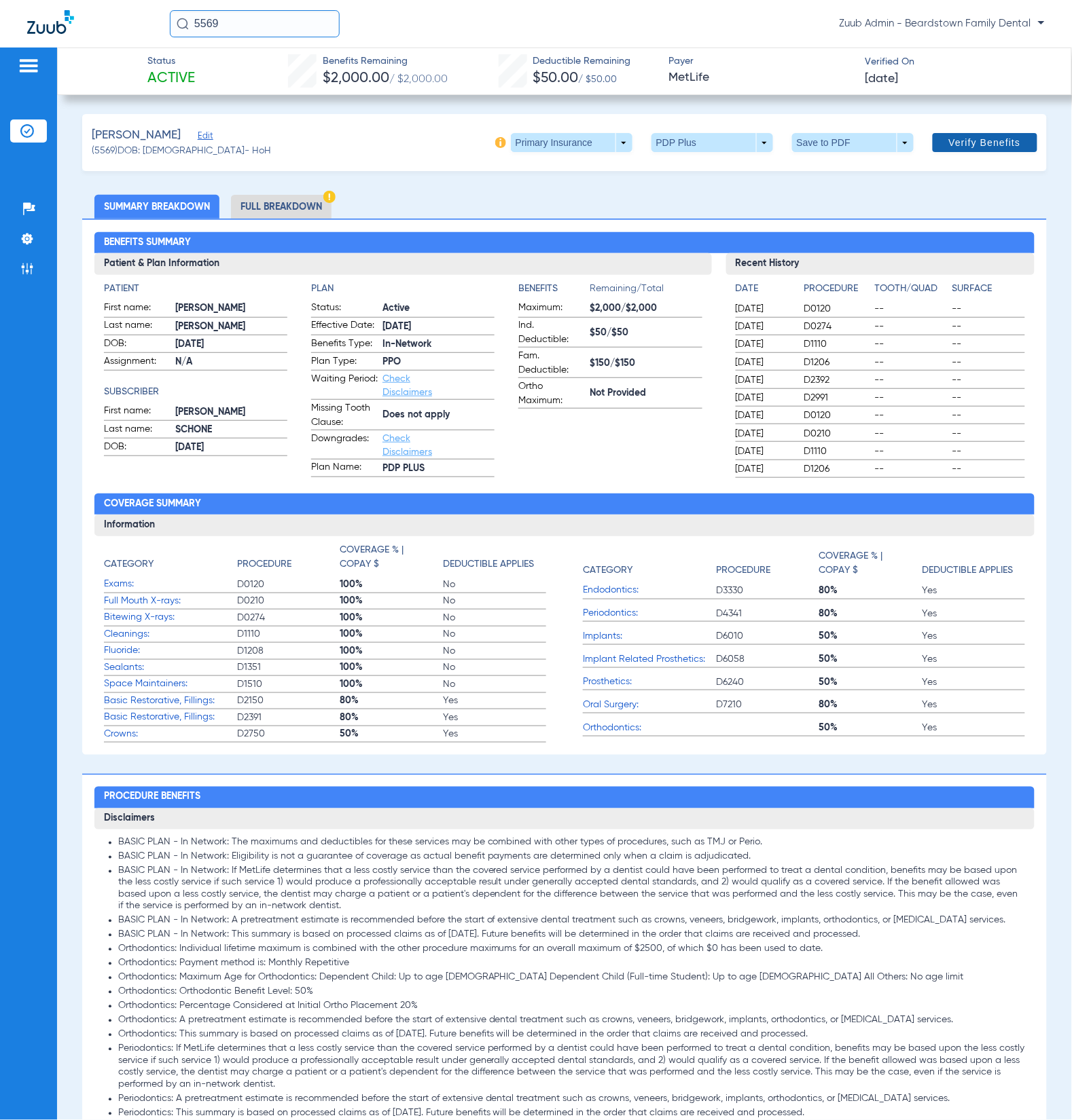
click at [985, 151] on span at bounding box center [985, 142] width 105 height 33
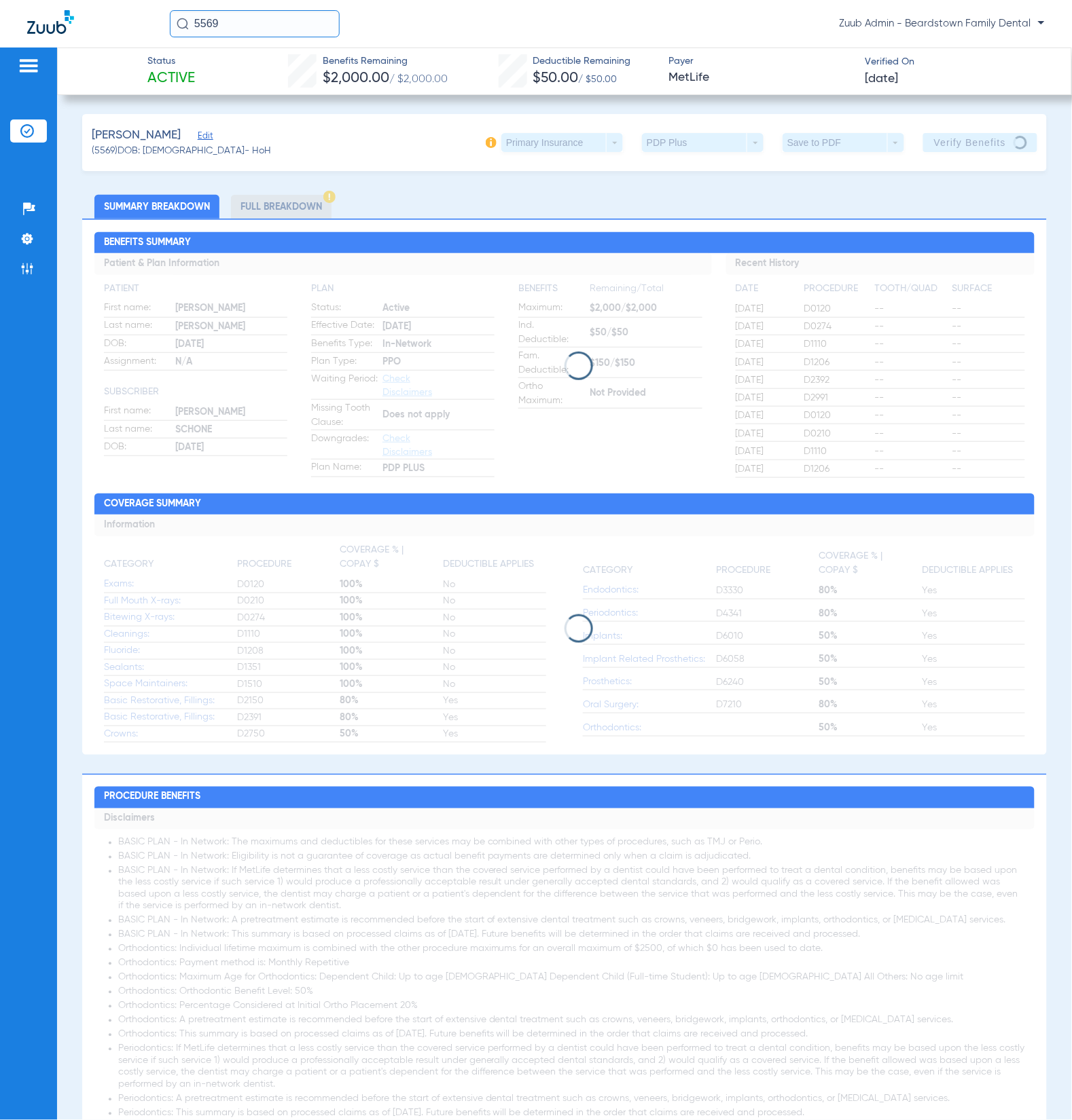
click at [268, 16] on input "5569" at bounding box center [255, 24] width 170 height 27
paste input "15810"
type input "15810"
click at [285, 76] on td "15810" at bounding box center [296, 72] width 32 height 19
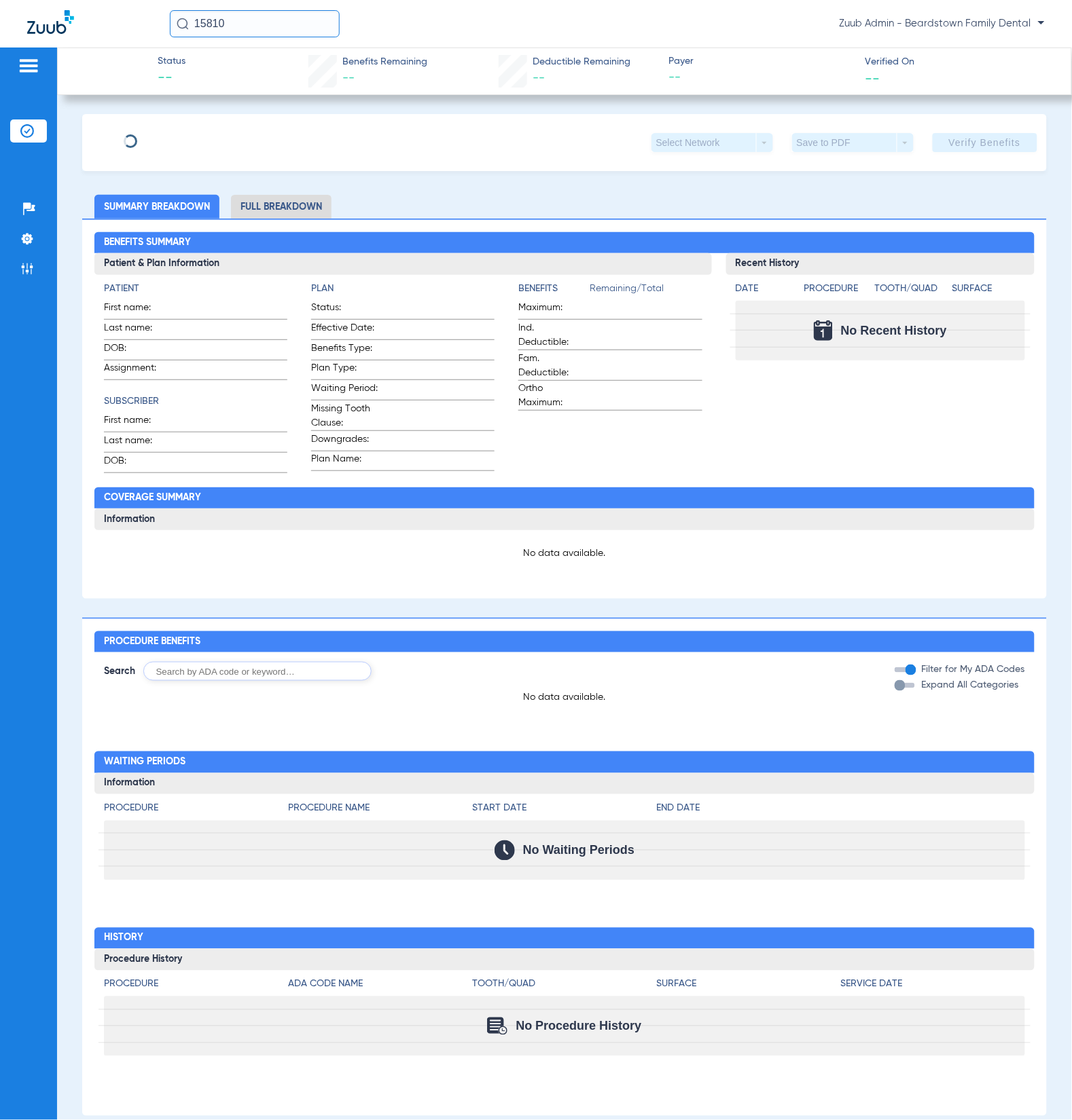
type input "Rusty"
type input "Waid Ortho"
type input "01/19/1973"
type input "345626993"
type input "048707"
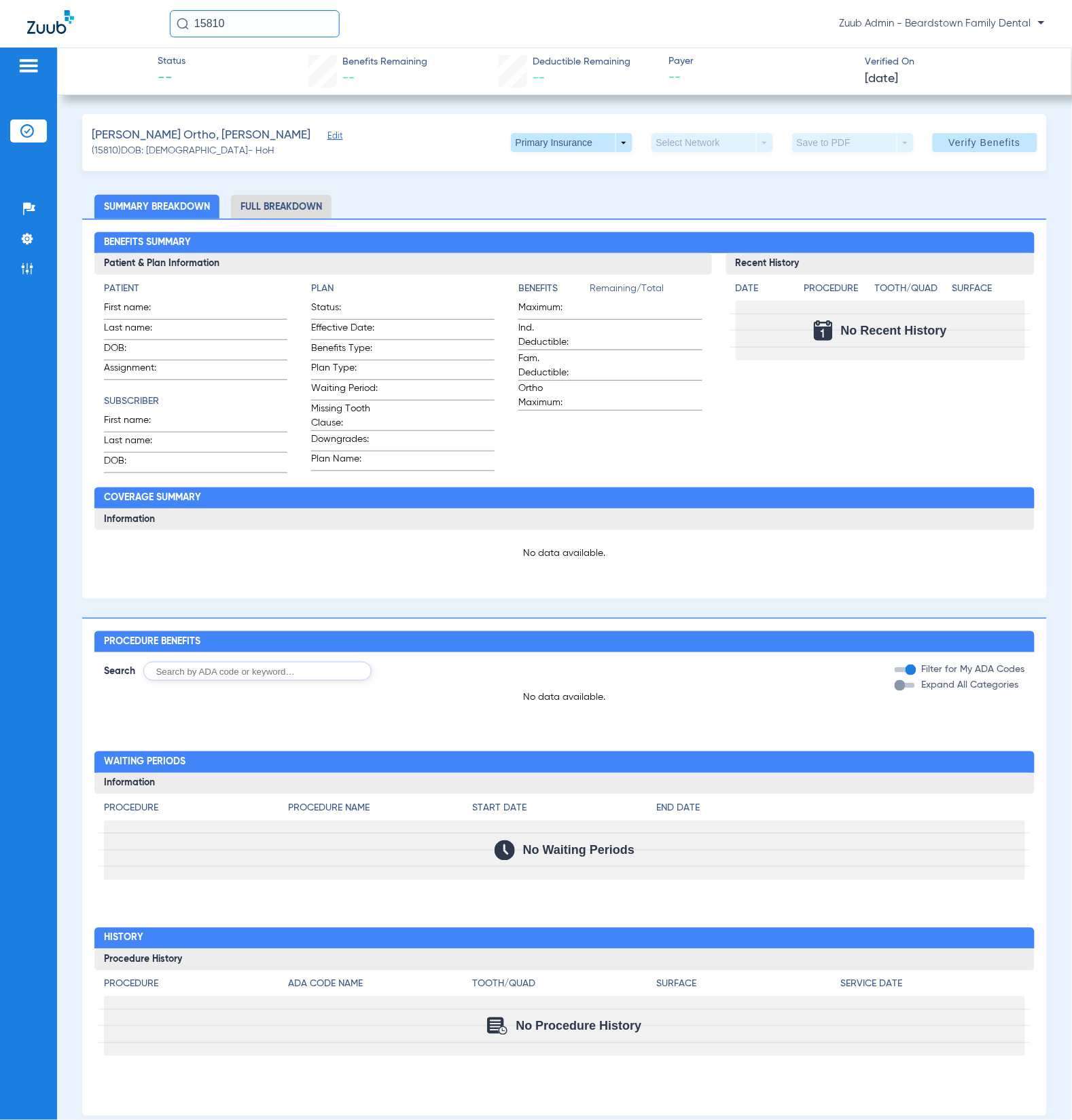
click at [328, 137] on span "Edit" at bounding box center [333, 138] width 12 height 13
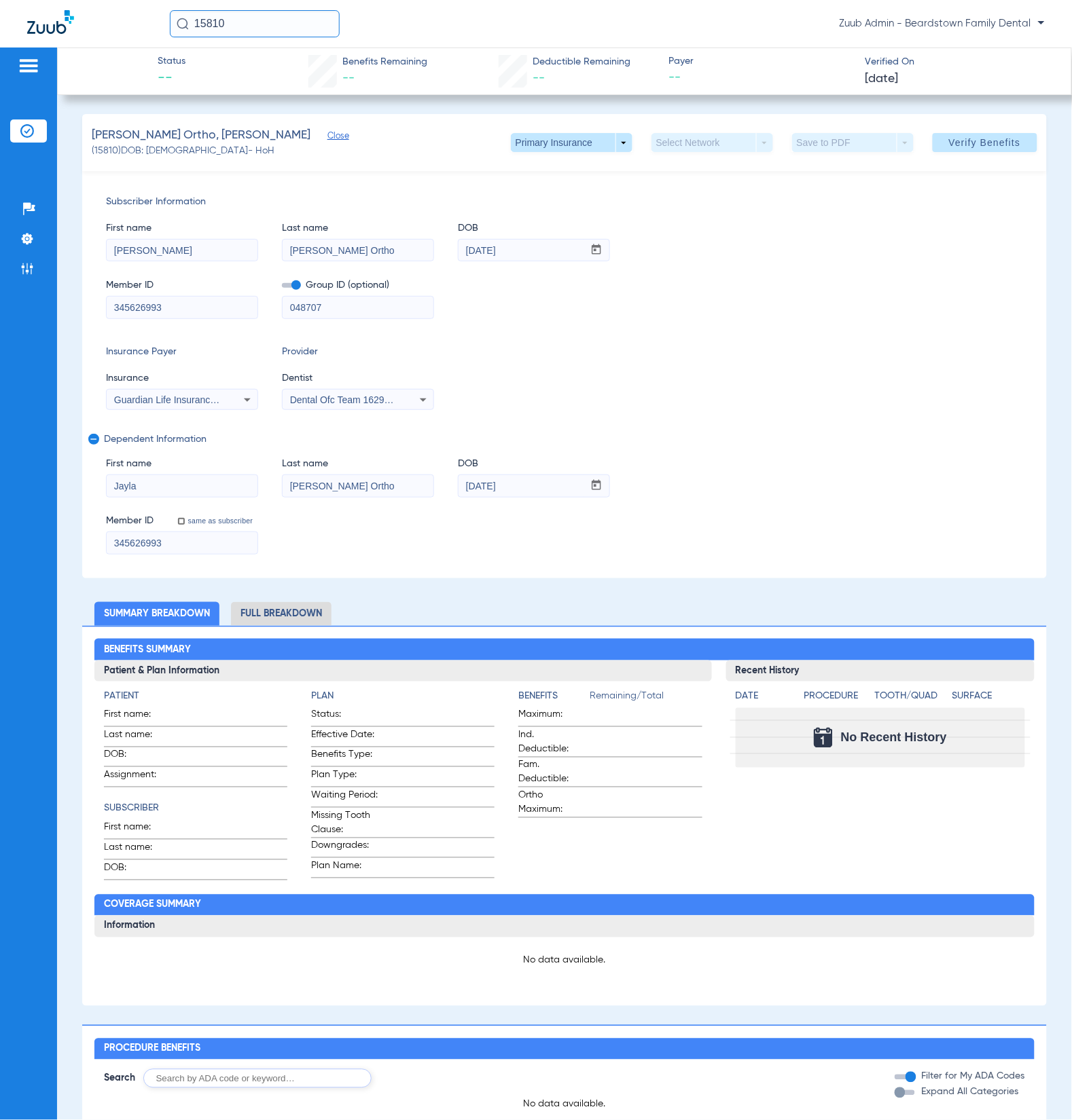
click at [297, 615] on li "Full Breakdown" at bounding box center [281, 614] width 100 height 24
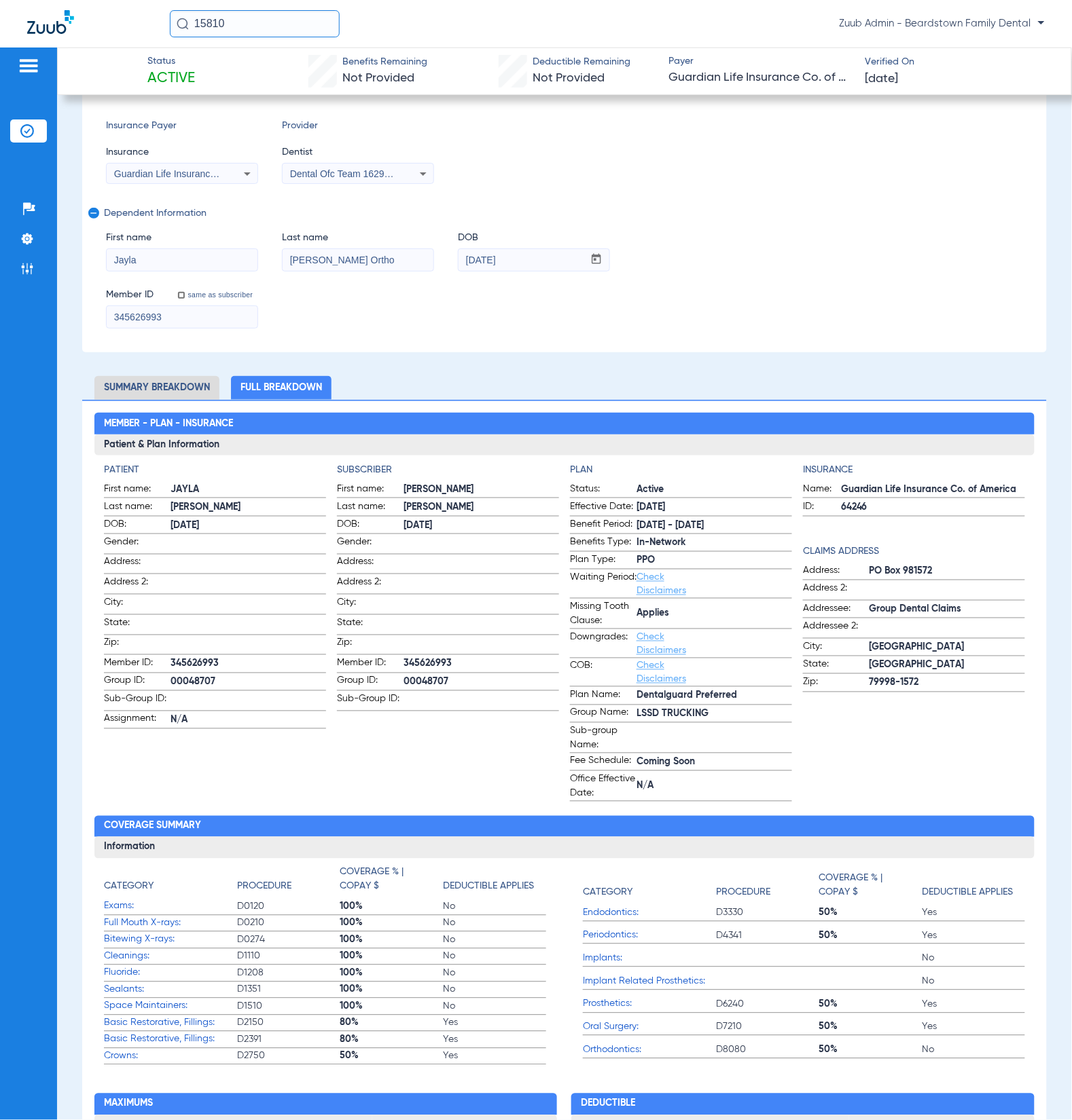
scroll to position [14, 0]
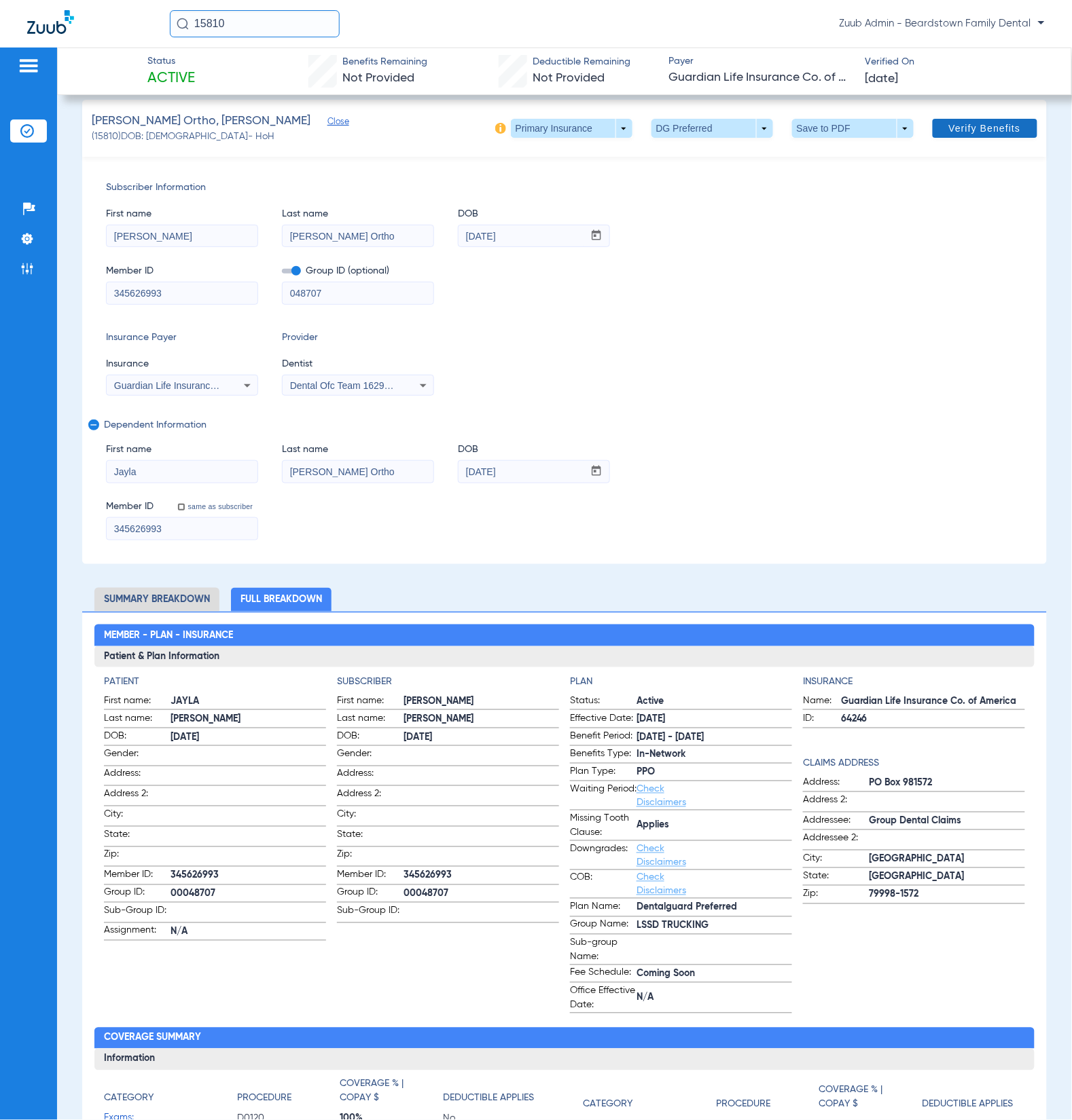
click at [981, 131] on span "Verify Benefits" at bounding box center [985, 129] width 72 height 11
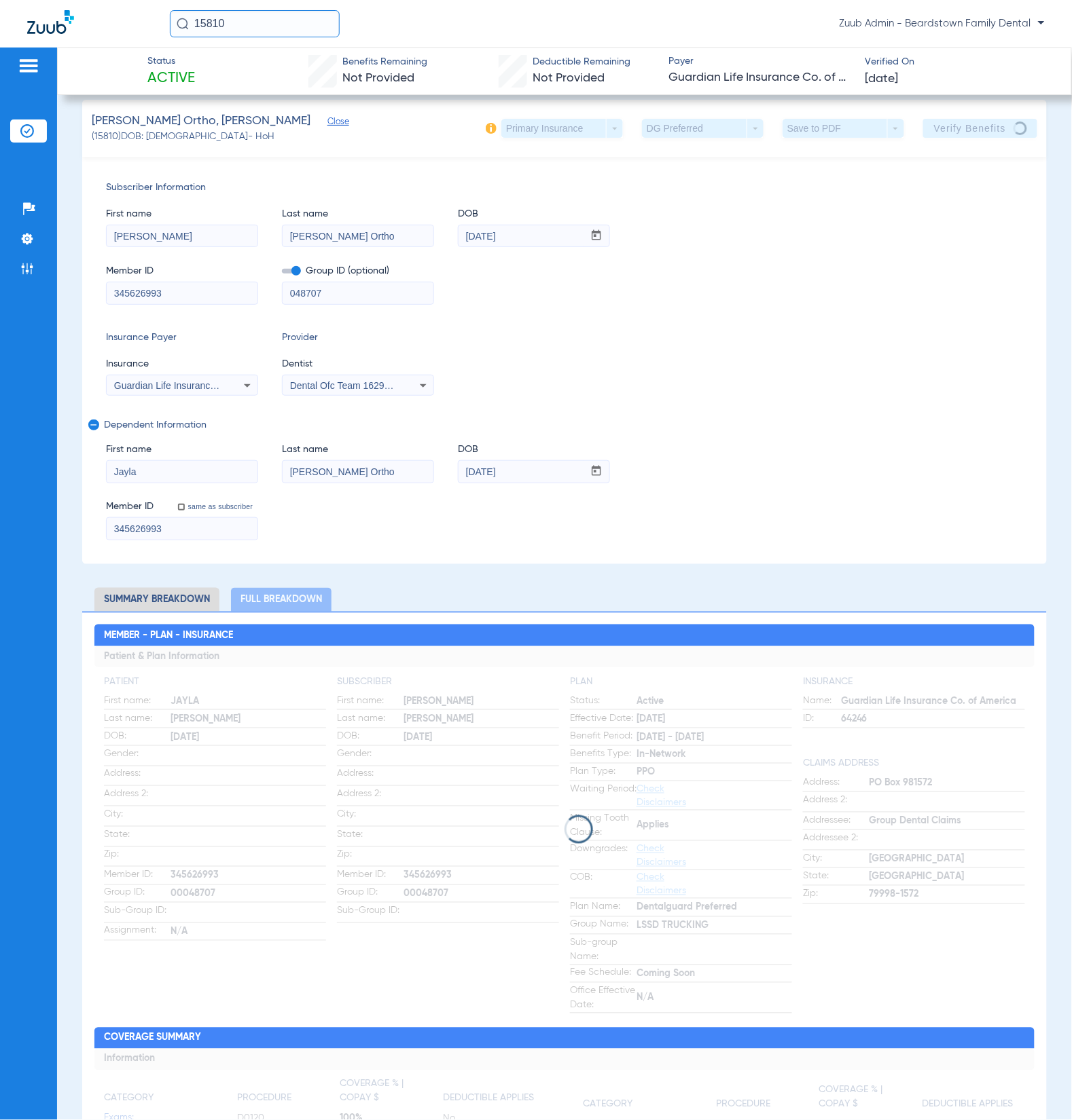
click at [273, 25] on input "15810" at bounding box center [255, 24] width 170 height 27
paste input "5188"
type input "5188"
click at [386, 76] on td "07/13/2003" at bounding box center [402, 72] width 31 height 19
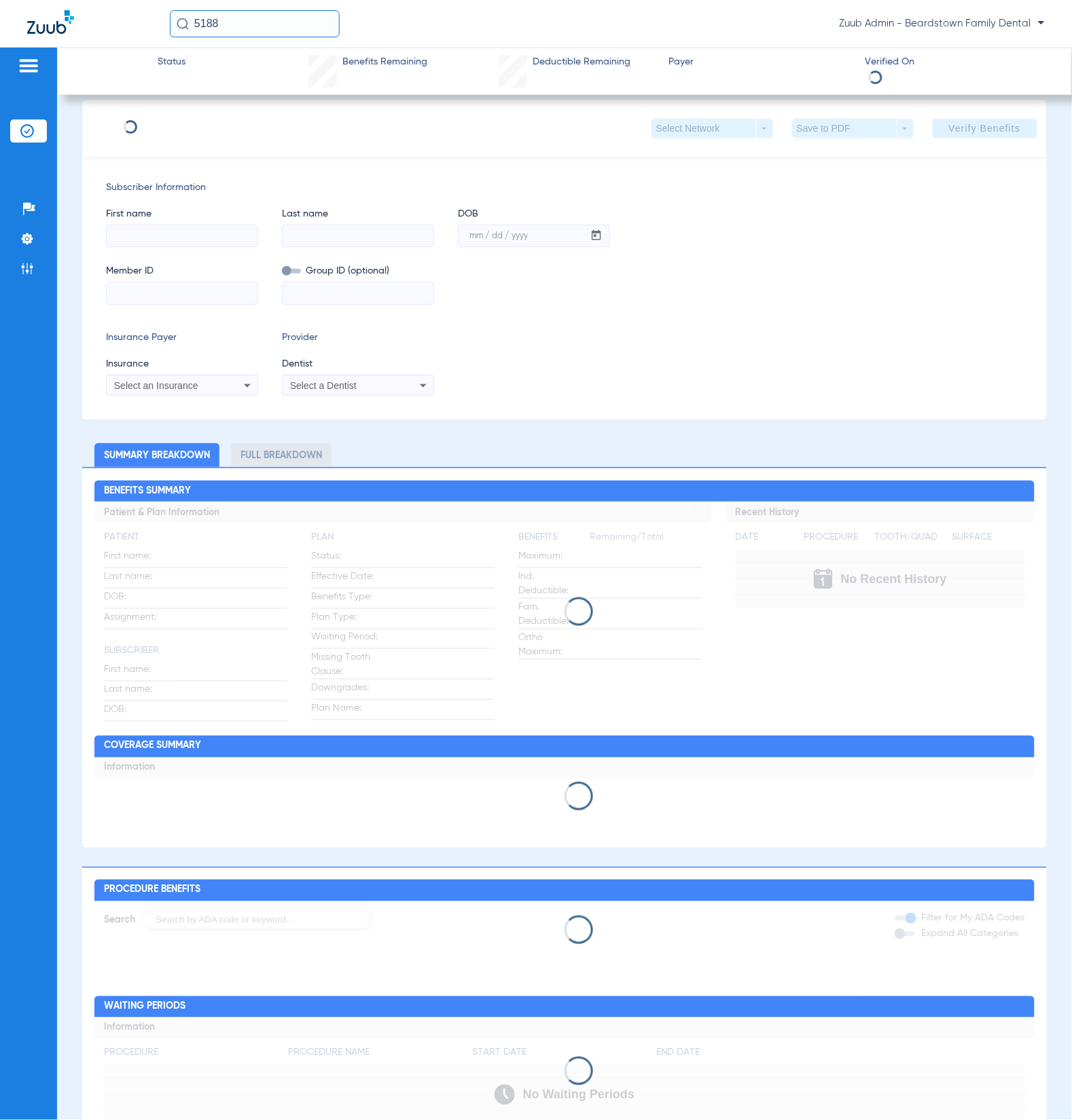
type input "Teresa"
type input "De La Cruz"
type input "01/04/1978"
type input "08000073786252"
type input "000000W011000000000010"
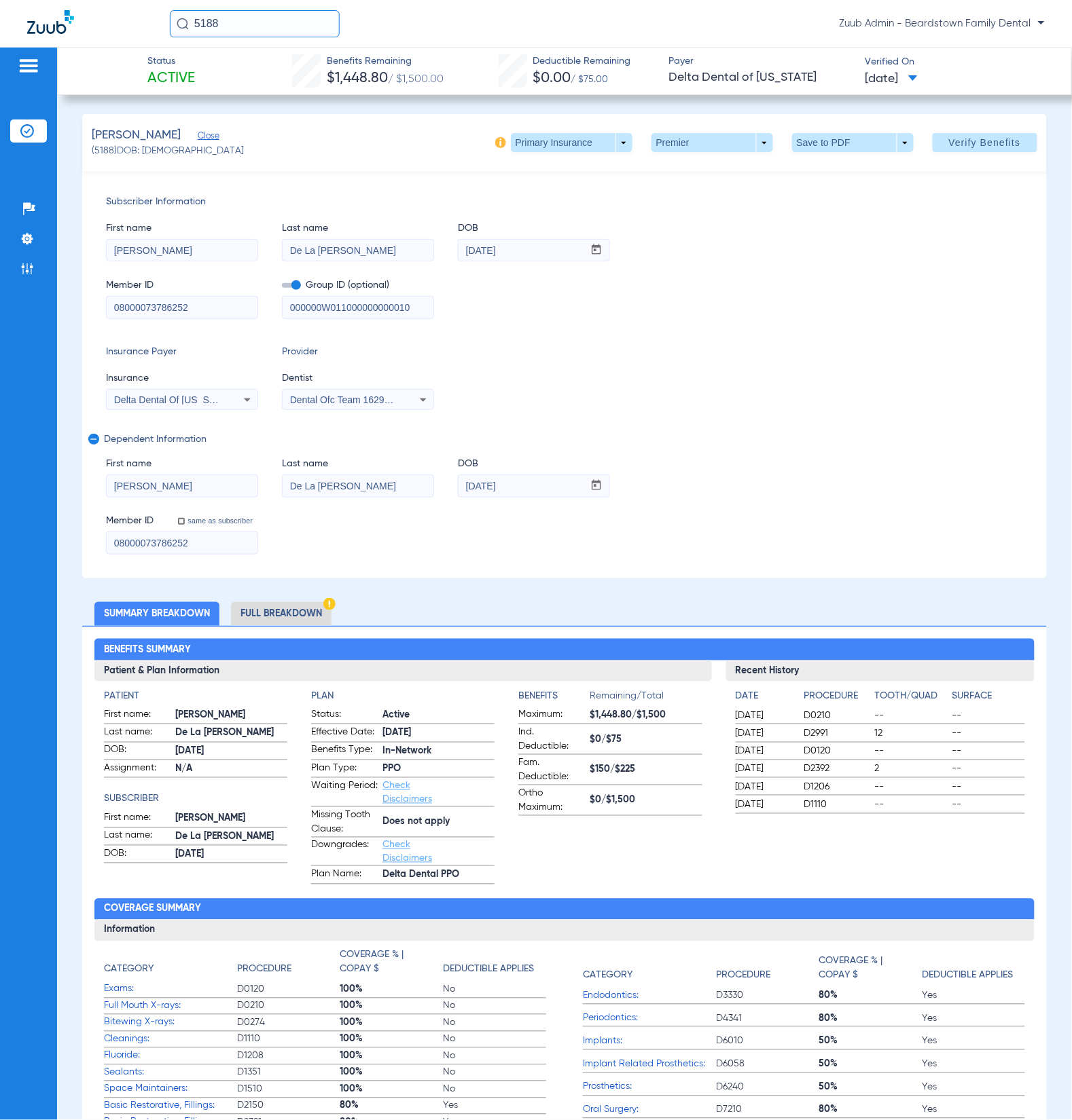
click at [271, 614] on li "Full Breakdown" at bounding box center [281, 614] width 100 height 24
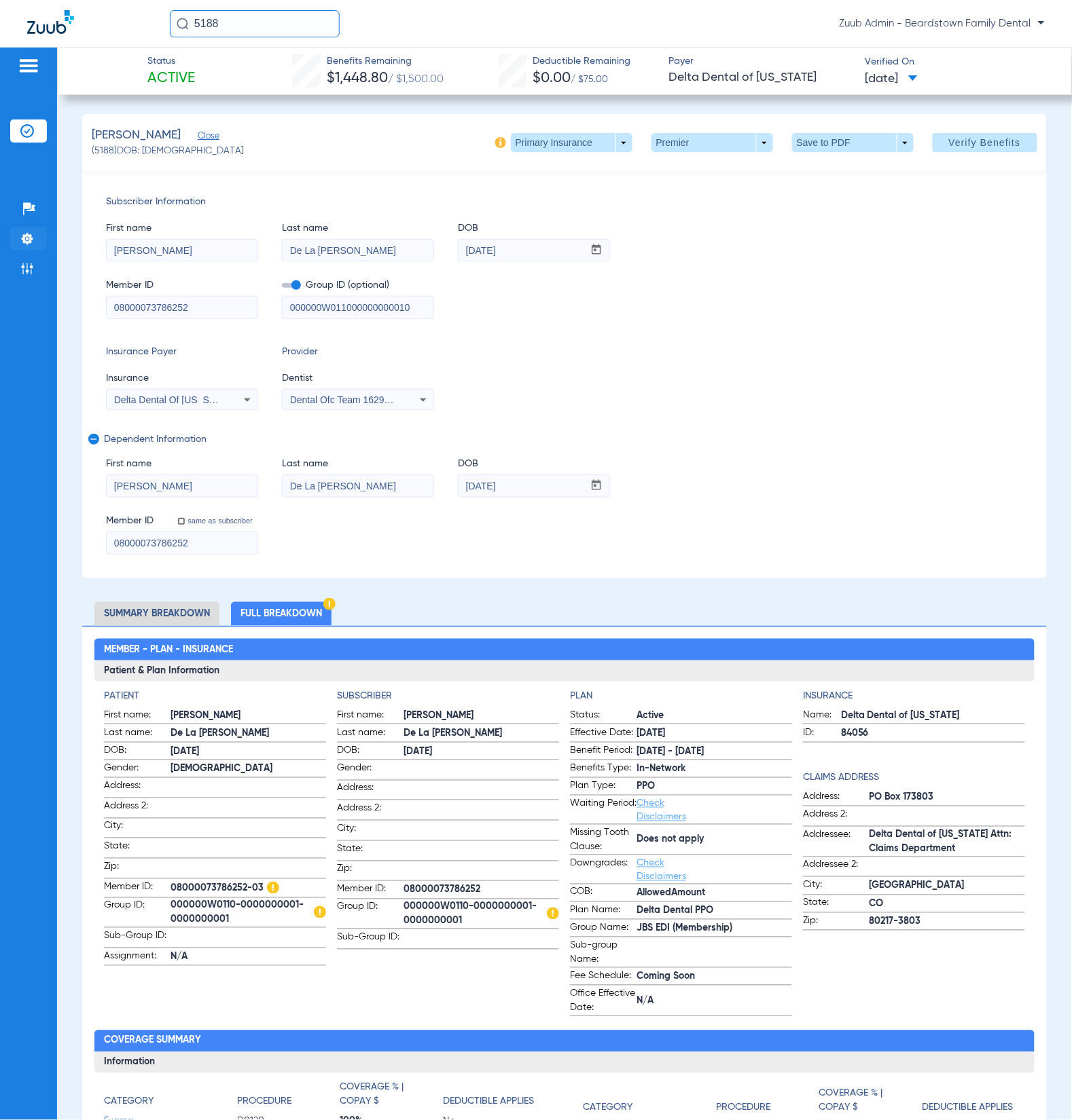
click at [35, 240] on li "Settings" at bounding box center [29, 238] width 37 height 23
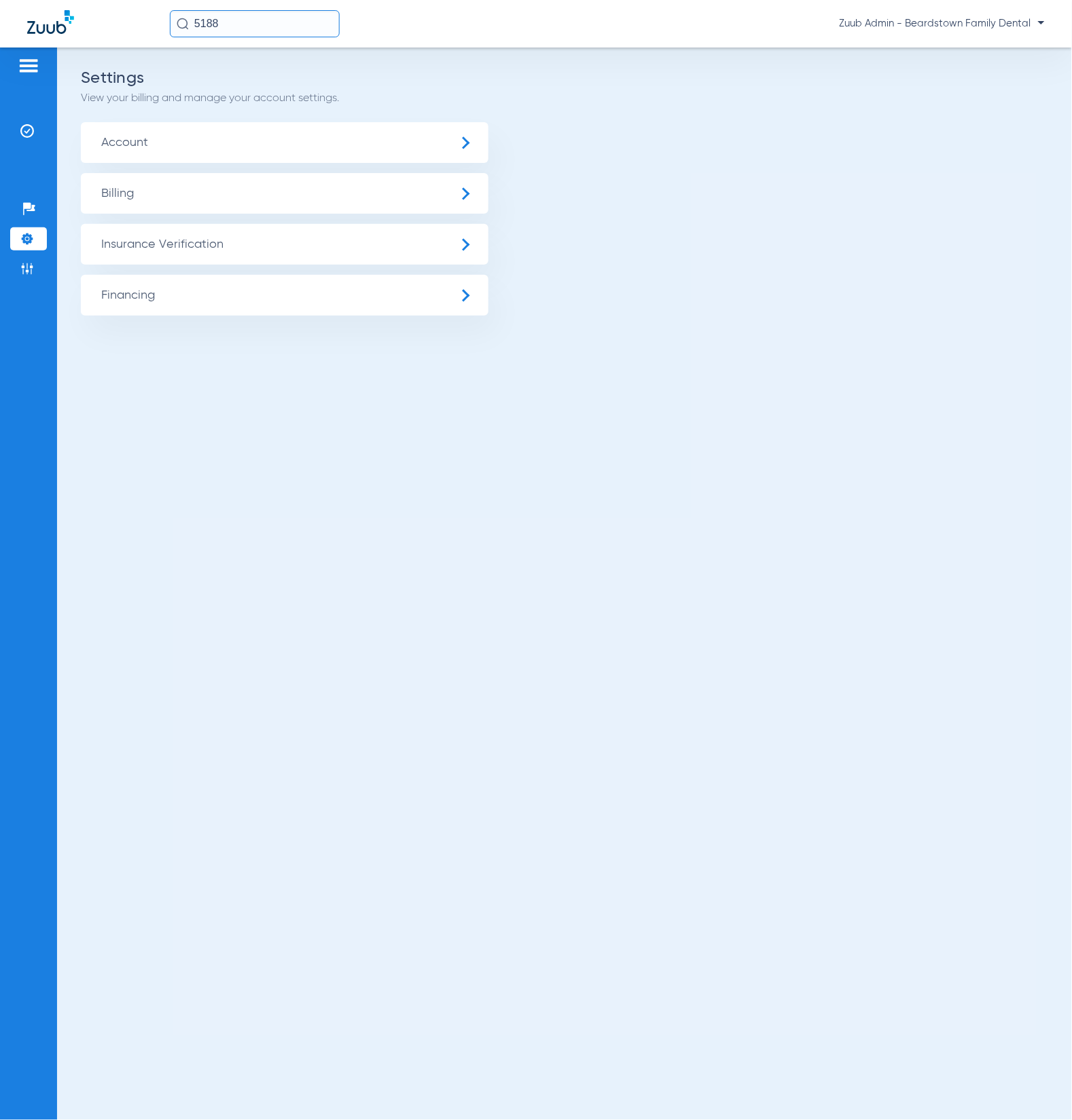
drag, startPoint x: 31, startPoint y: 268, endPoint x: 50, endPoint y: 268, distance: 19.0
click at [31, 268] on img at bounding box center [27, 269] width 14 height 14
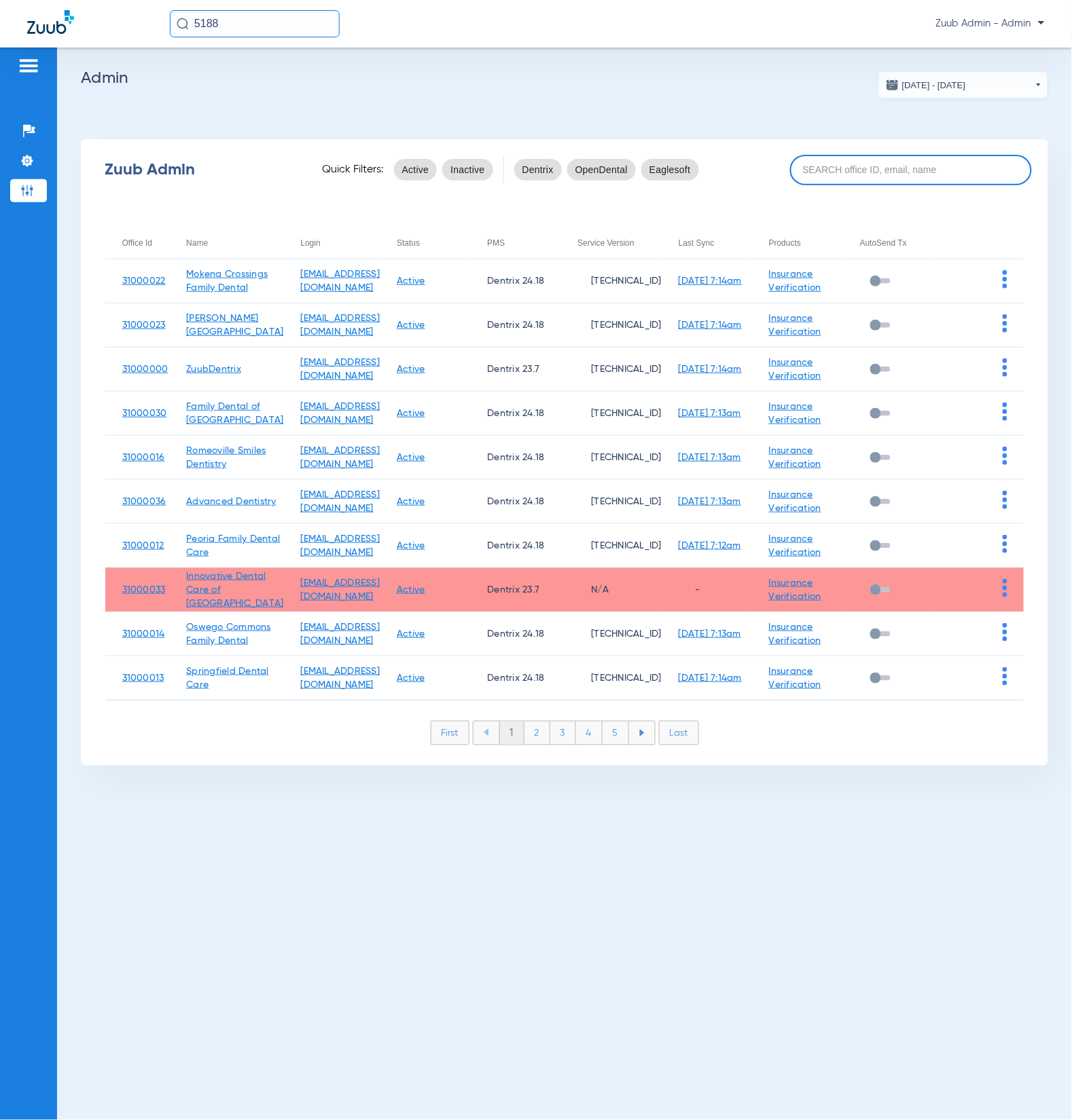
click at [857, 163] on input at bounding box center [911, 170] width 242 height 30
paste input "31000039"
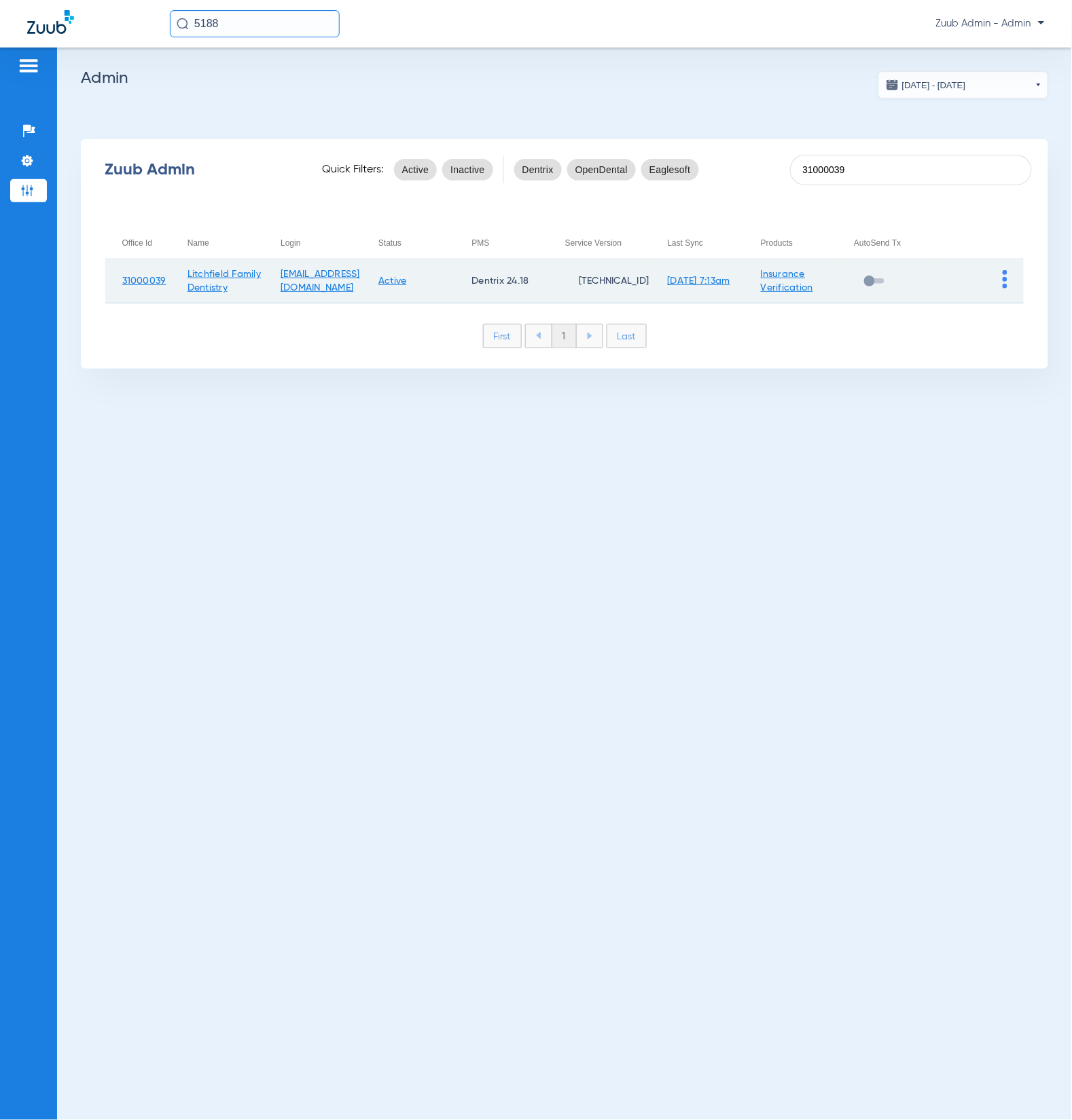
type input "31000039"
click at [1004, 279] on img at bounding box center [1005, 279] width 5 height 18
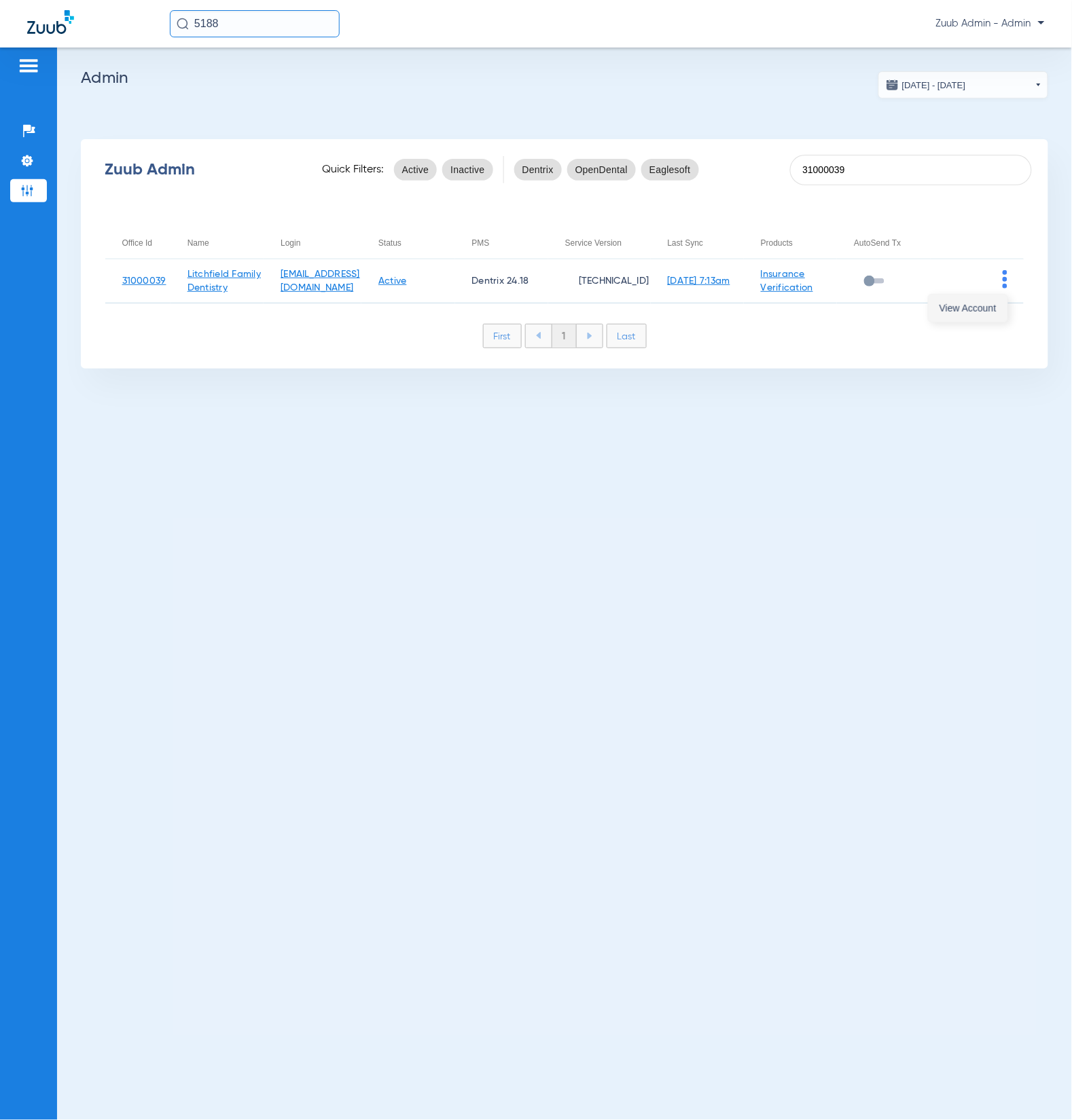
click at [979, 308] on span "View Account" at bounding box center [968, 308] width 57 height 10
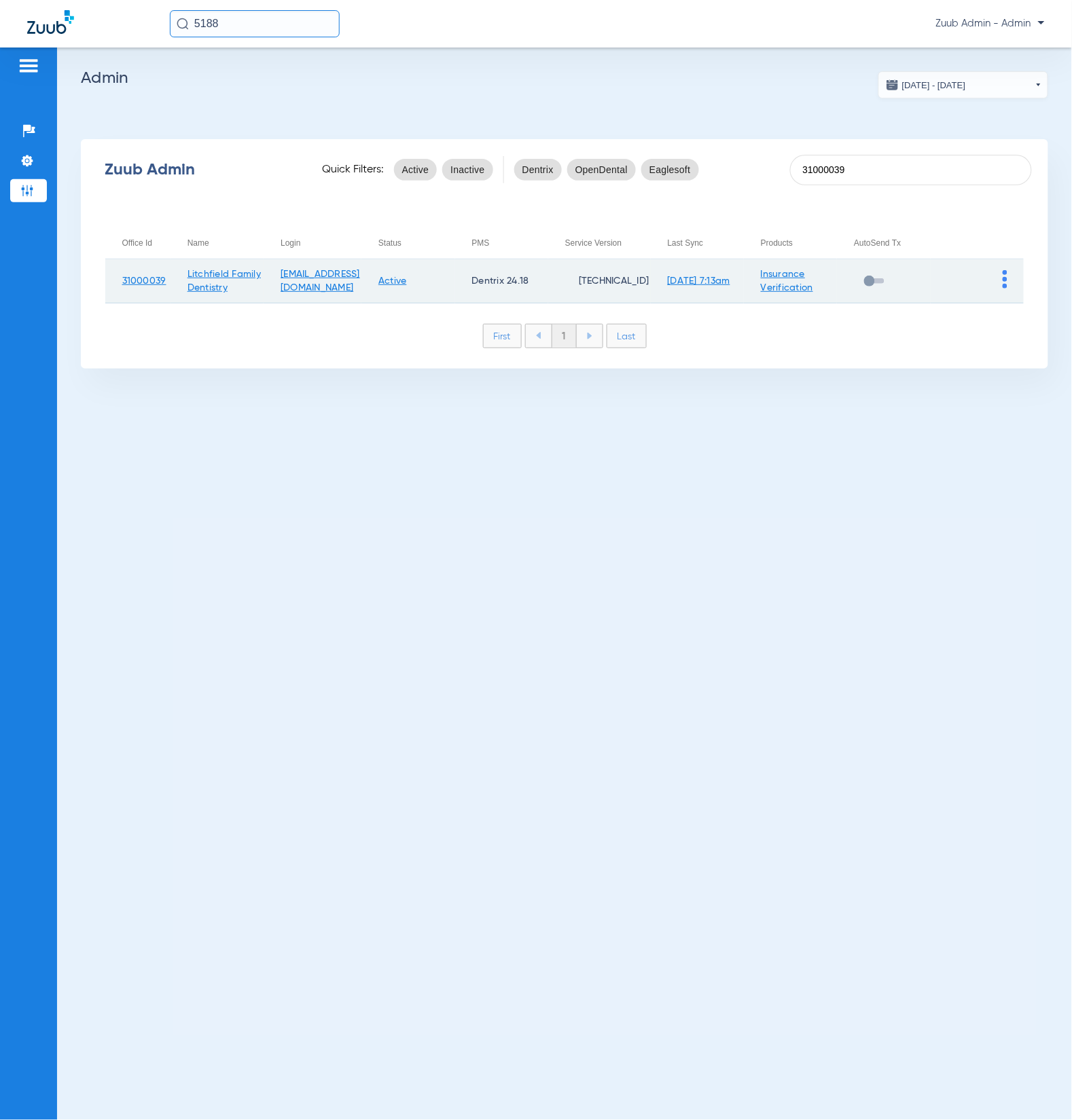
click at [1005, 281] on img at bounding box center [1005, 279] width 5 height 18
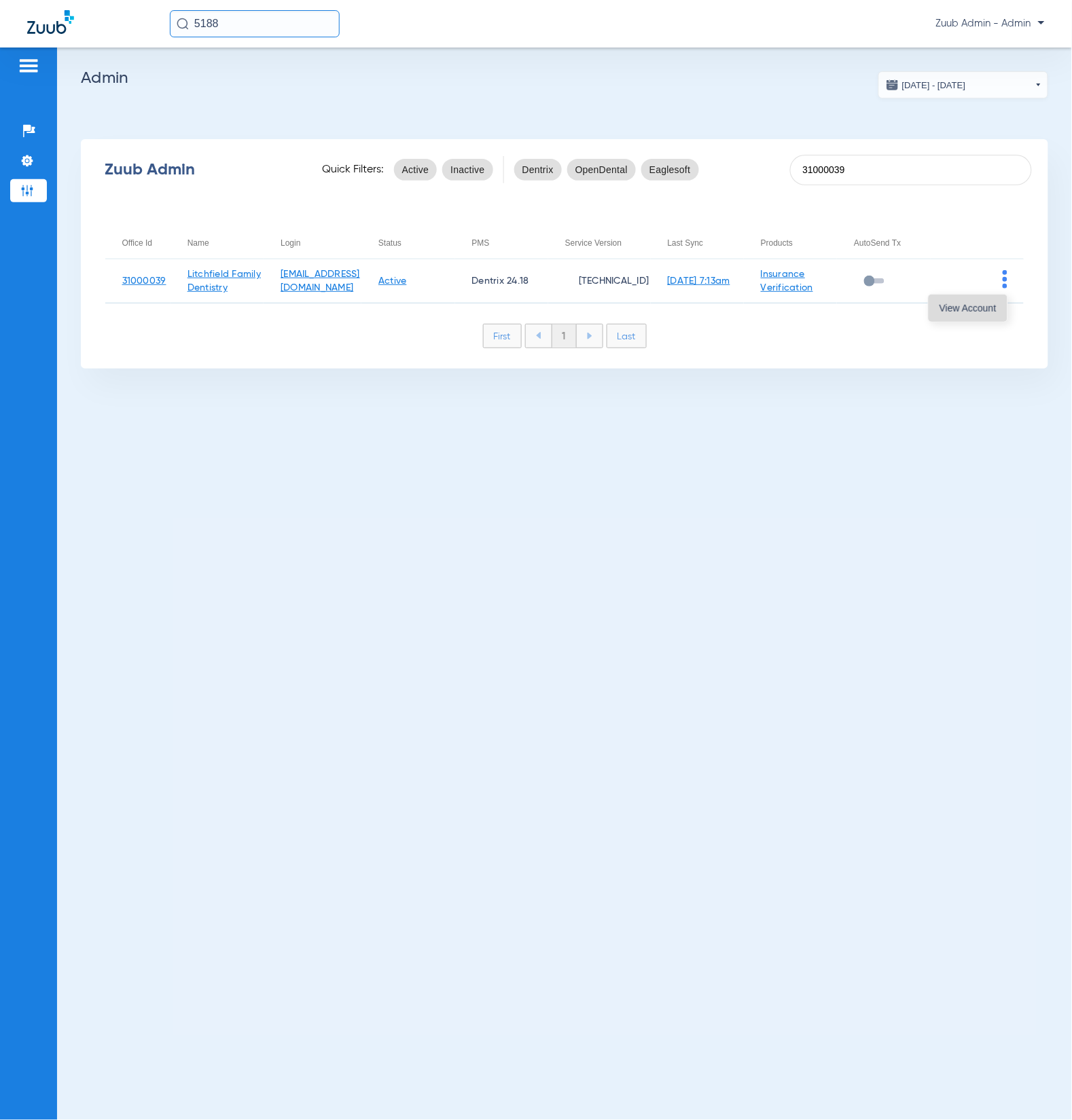
click at [965, 310] on span "View Account" at bounding box center [968, 308] width 57 height 10
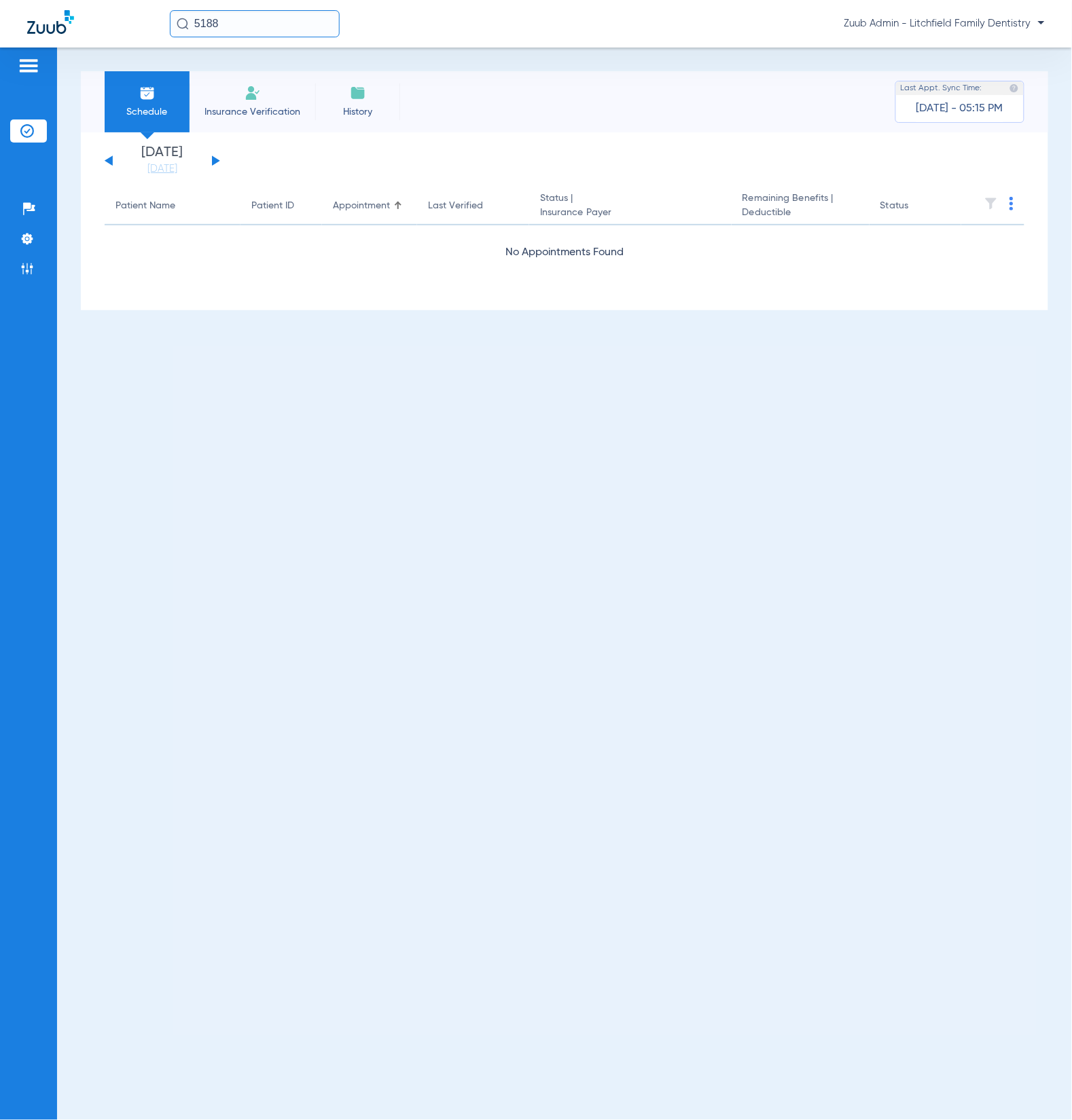
click at [266, 22] on input "5188" at bounding box center [255, 24] width 170 height 27
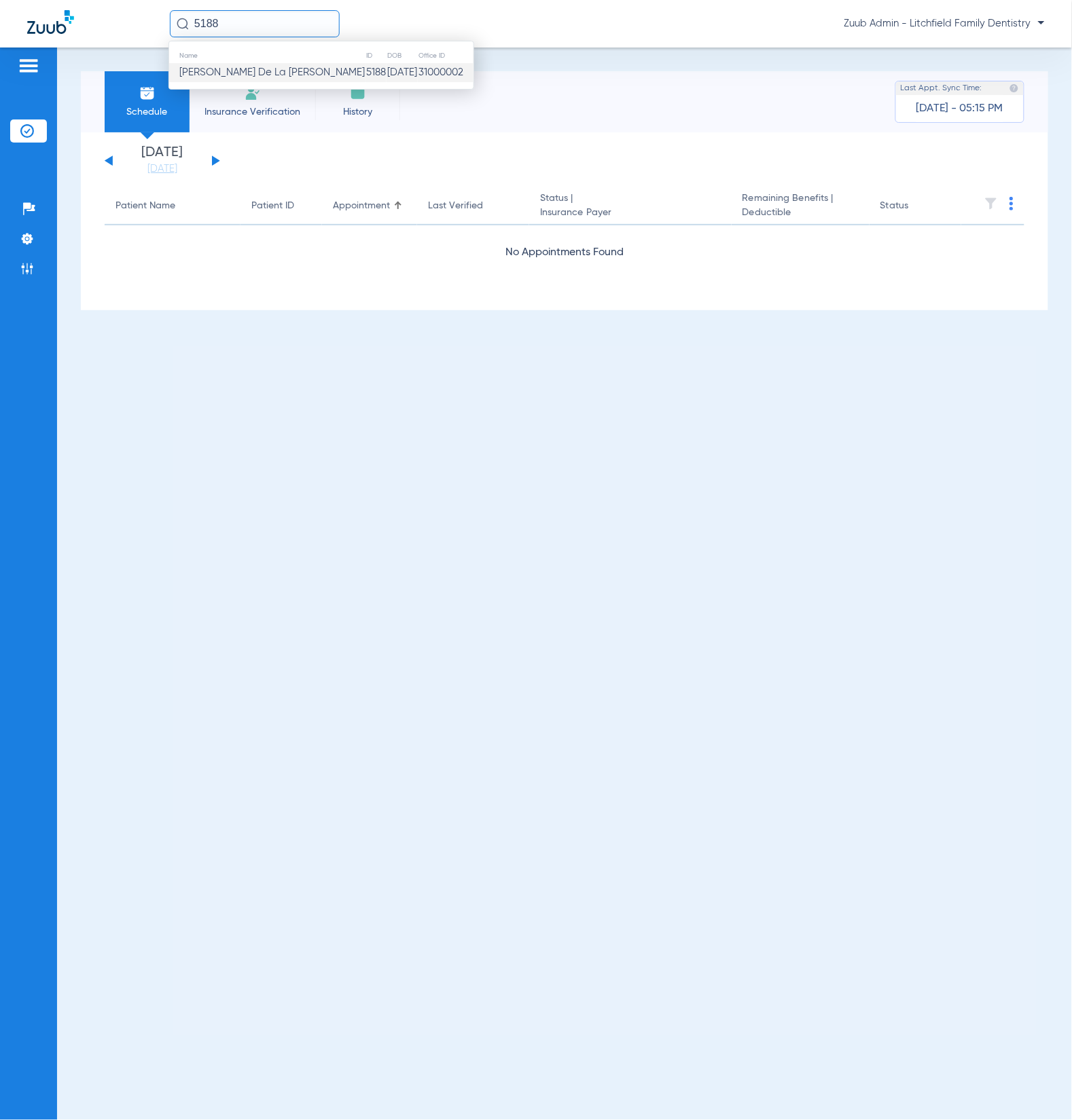
click at [266, 22] on input "5188" at bounding box center [255, 24] width 170 height 27
paste input "26073"
type input "26073"
click at [314, 76] on td "11/08/2011" at bounding box center [334, 72] width 40 height 19
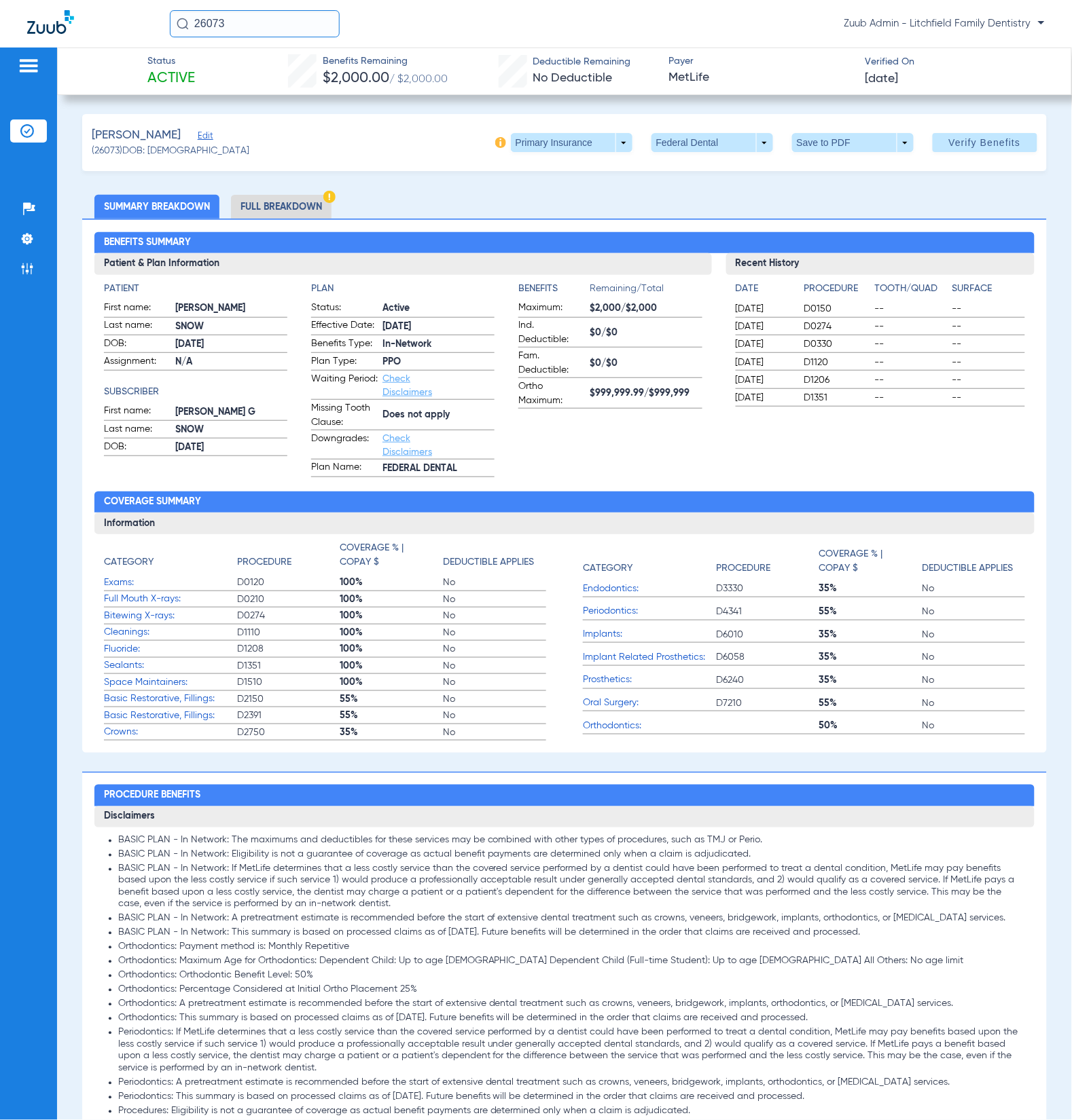
click at [278, 204] on li "Full Breakdown" at bounding box center [281, 207] width 100 height 24
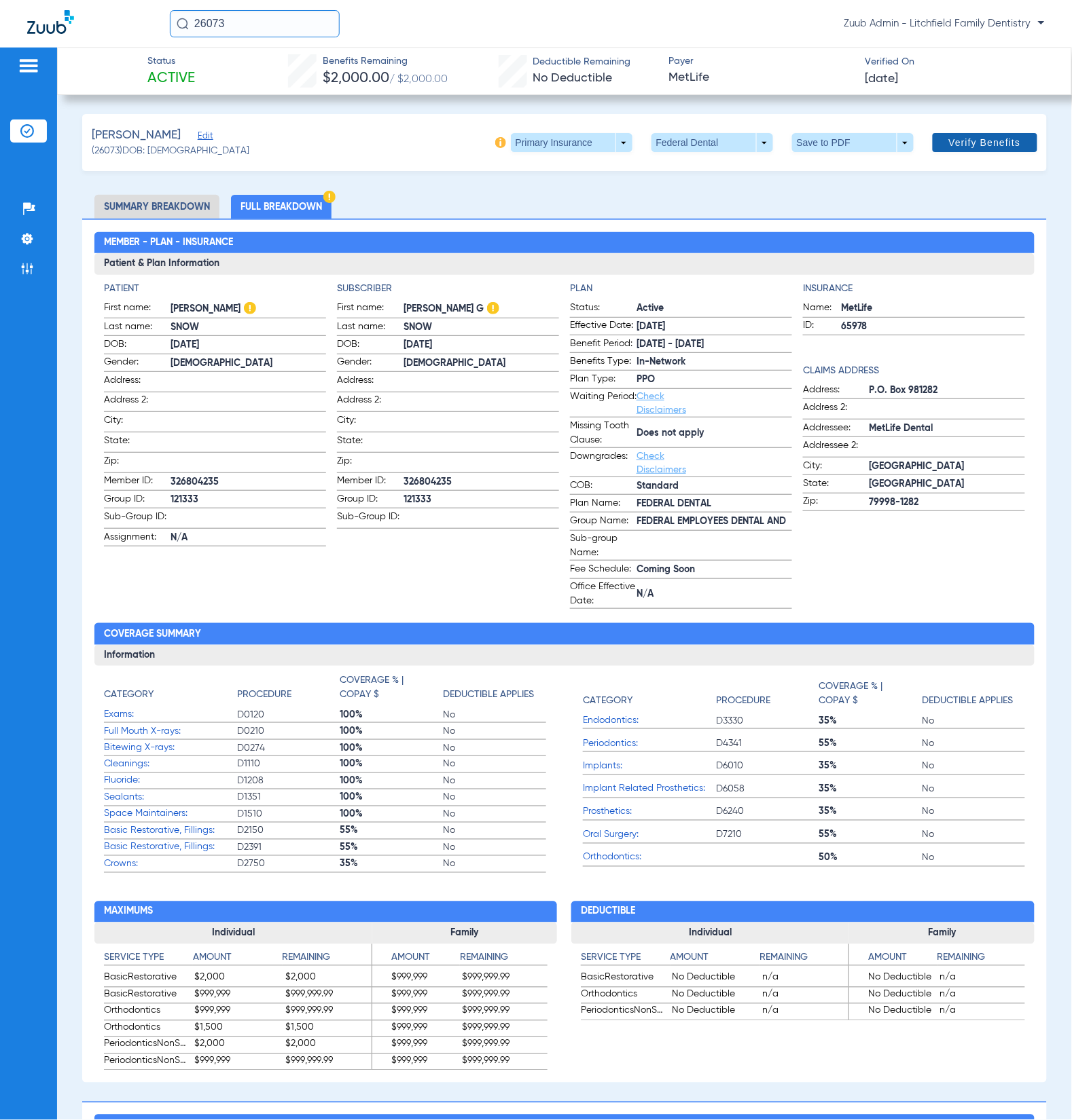
click at [954, 142] on span "Verify Benefits" at bounding box center [985, 143] width 72 height 11
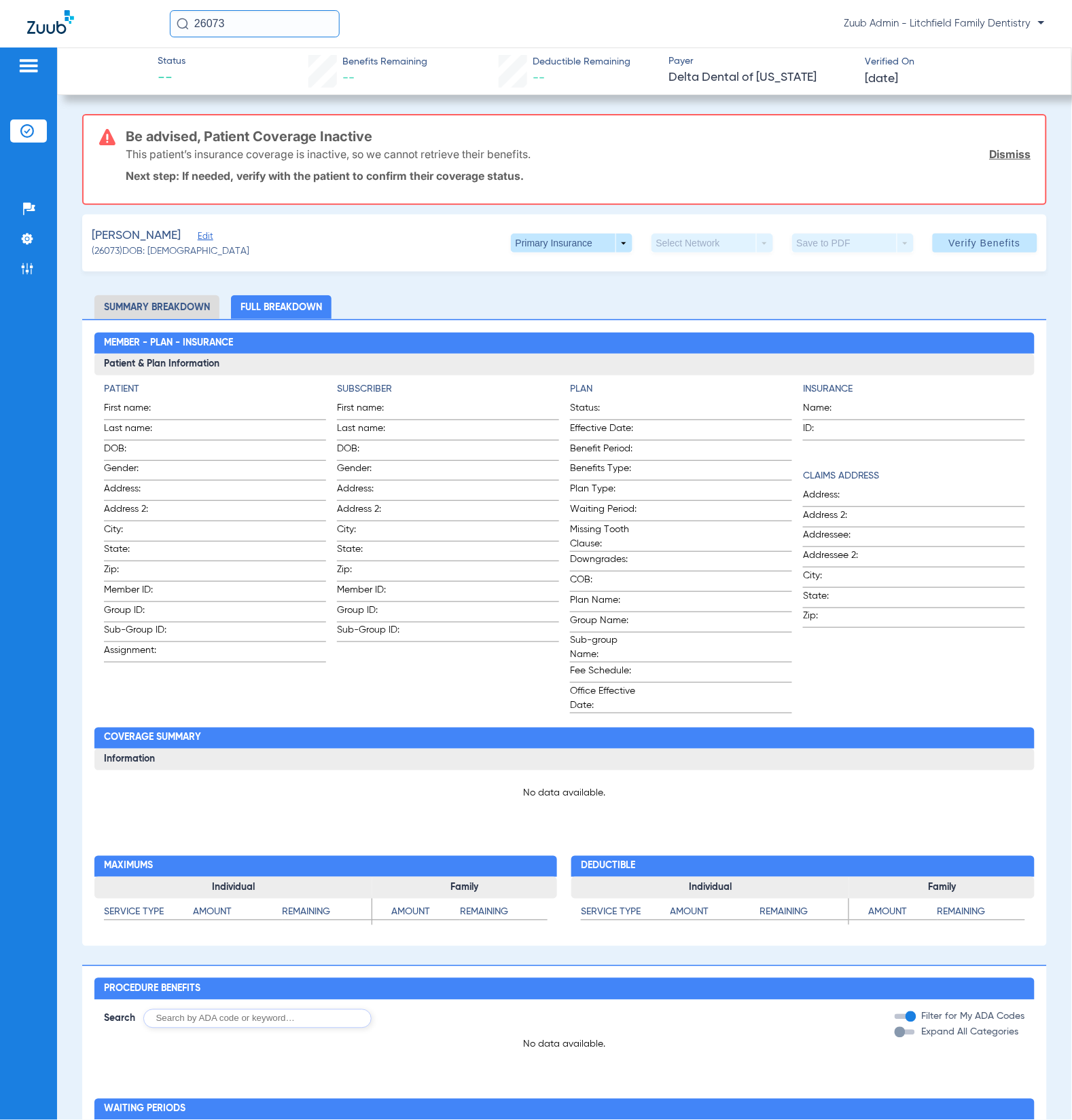
click at [198, 235] on span "Edit" at bounding box center [204, 238] width 12 height 13
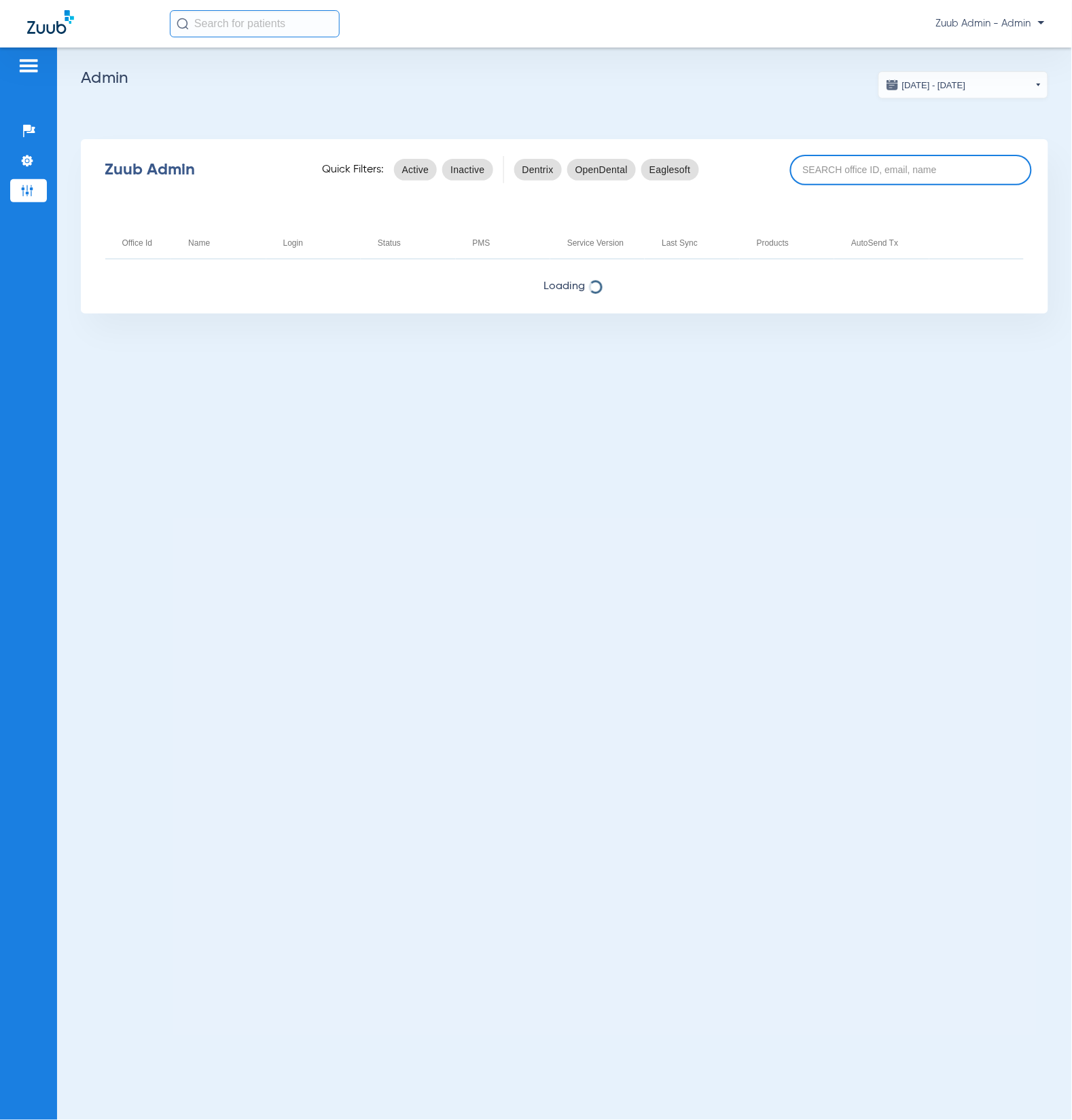
click at [894, 168] on input at bounding box center [911, 170] width 242 height 30
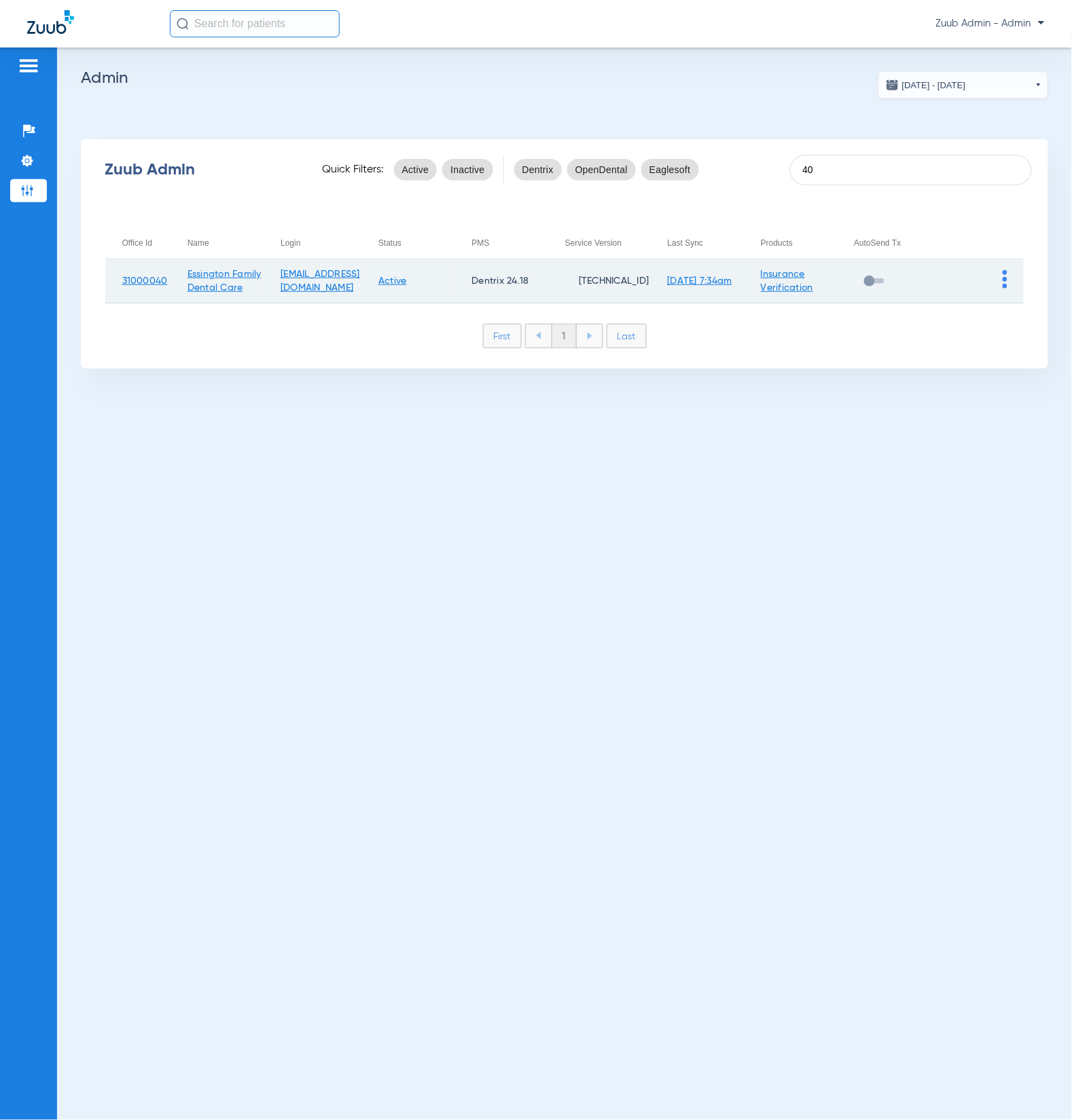
type input "40"
click at [1004, 279] on img at bounding box center [1005, 279] width 5 height 18
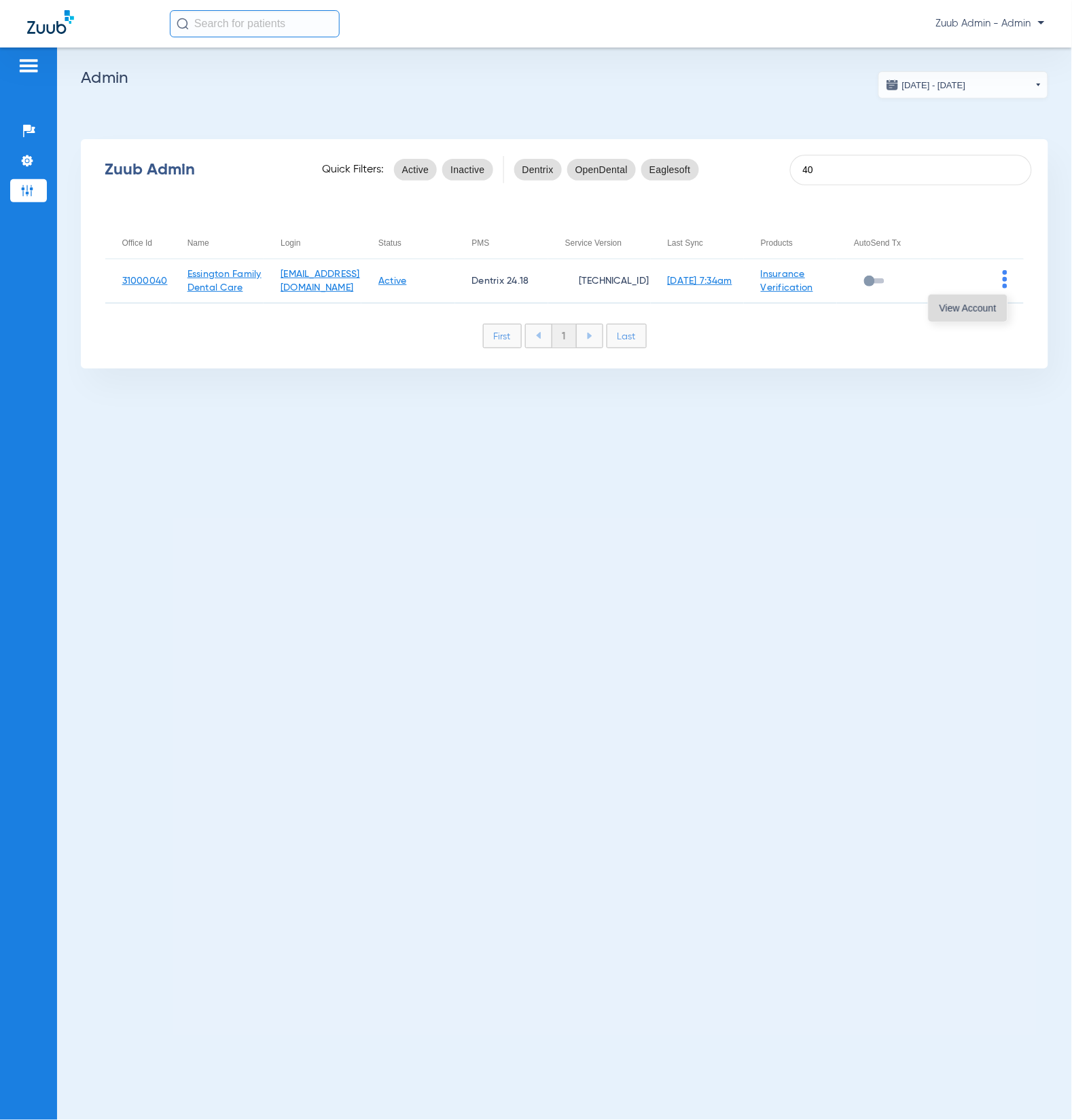
click at [981, 313] on button "View Account" at bounding box center [968, 308] width 79 height 27
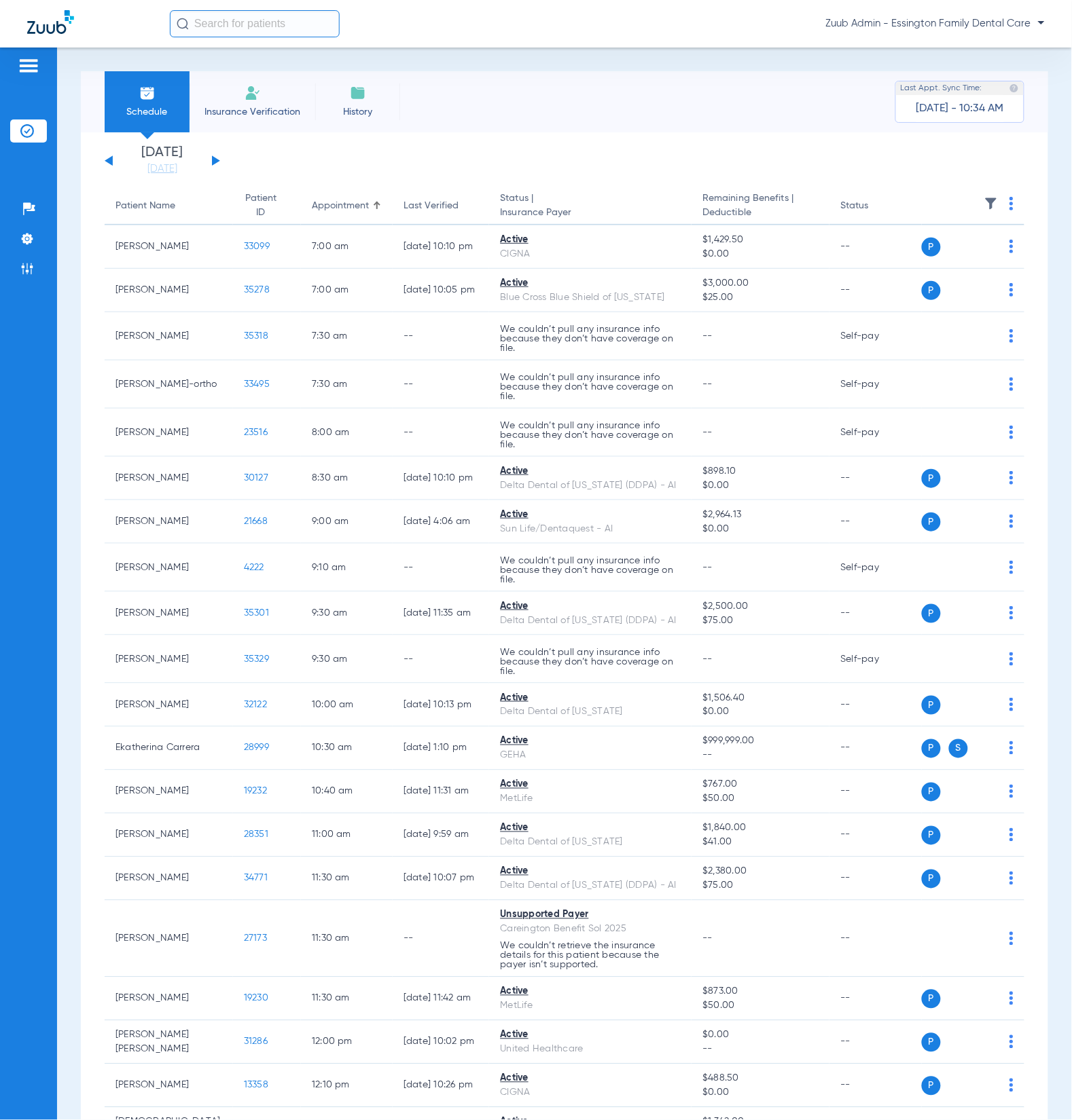
click at [277, 25] on input "text" at bounding box center [255, 24] width 170 height 27
paste input "24024"
type input "24024"
click at [236, 69] on span "Alyssa Poker" at bounding box center [209, 72] width 59 height 10
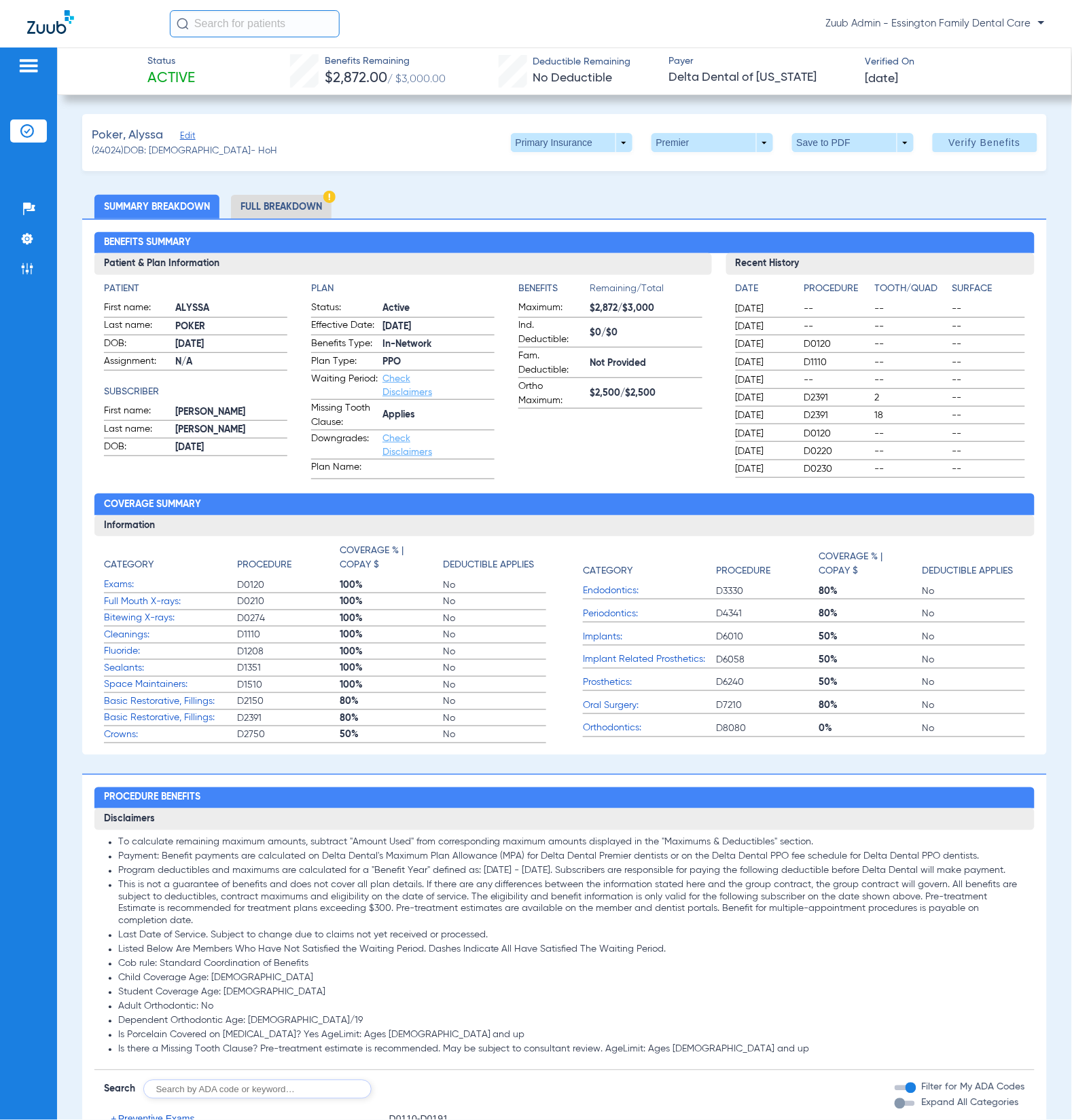
click at [296, 205] on li "Full Breakdown" at bounding box center [281, 207] width 100 height 24
click at [296, 206] on li "Full Breakdown" at bounding box center [281, 207] width 100 height 24
